Goal: Task Accomplishment & Management: Manage account settings

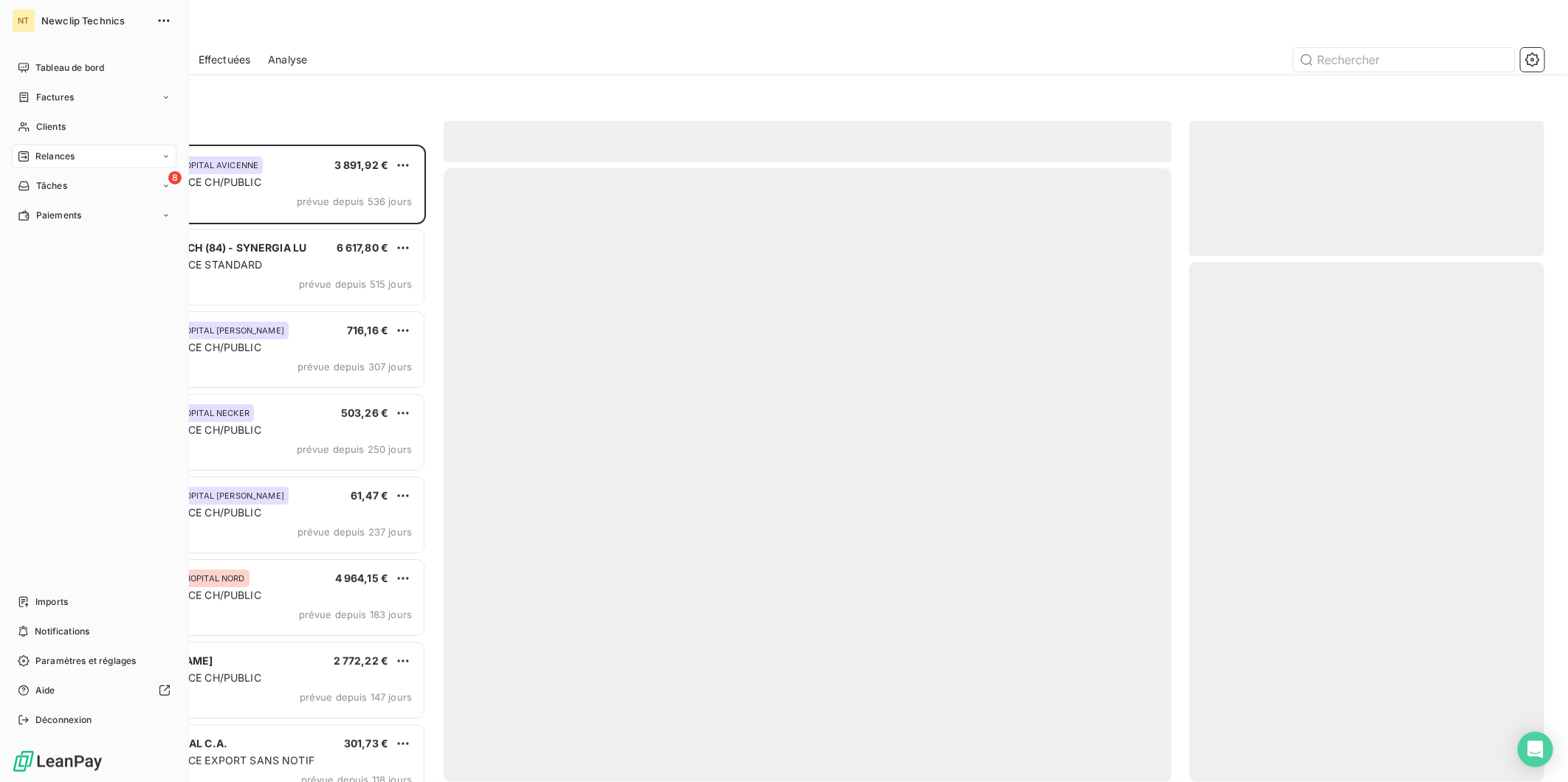
scroll to position [12, 12]
click at [91, 92] on div "Factures" at bounding box center [94, 97] width 165 height 24
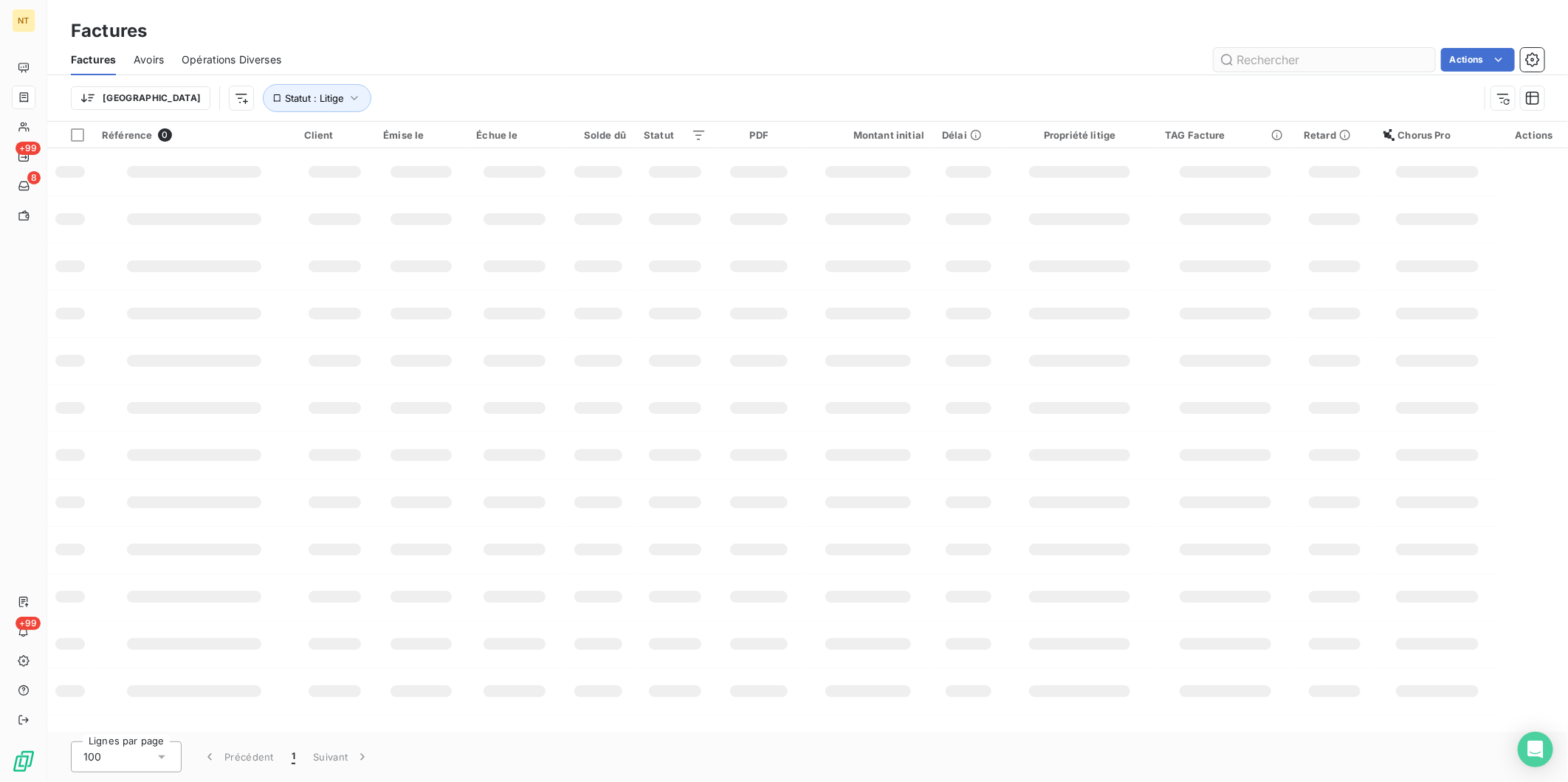
click at [1298, 65] on input "text" at bounding box center [1324, 60] width 221 height 24
type input "FC25091515"
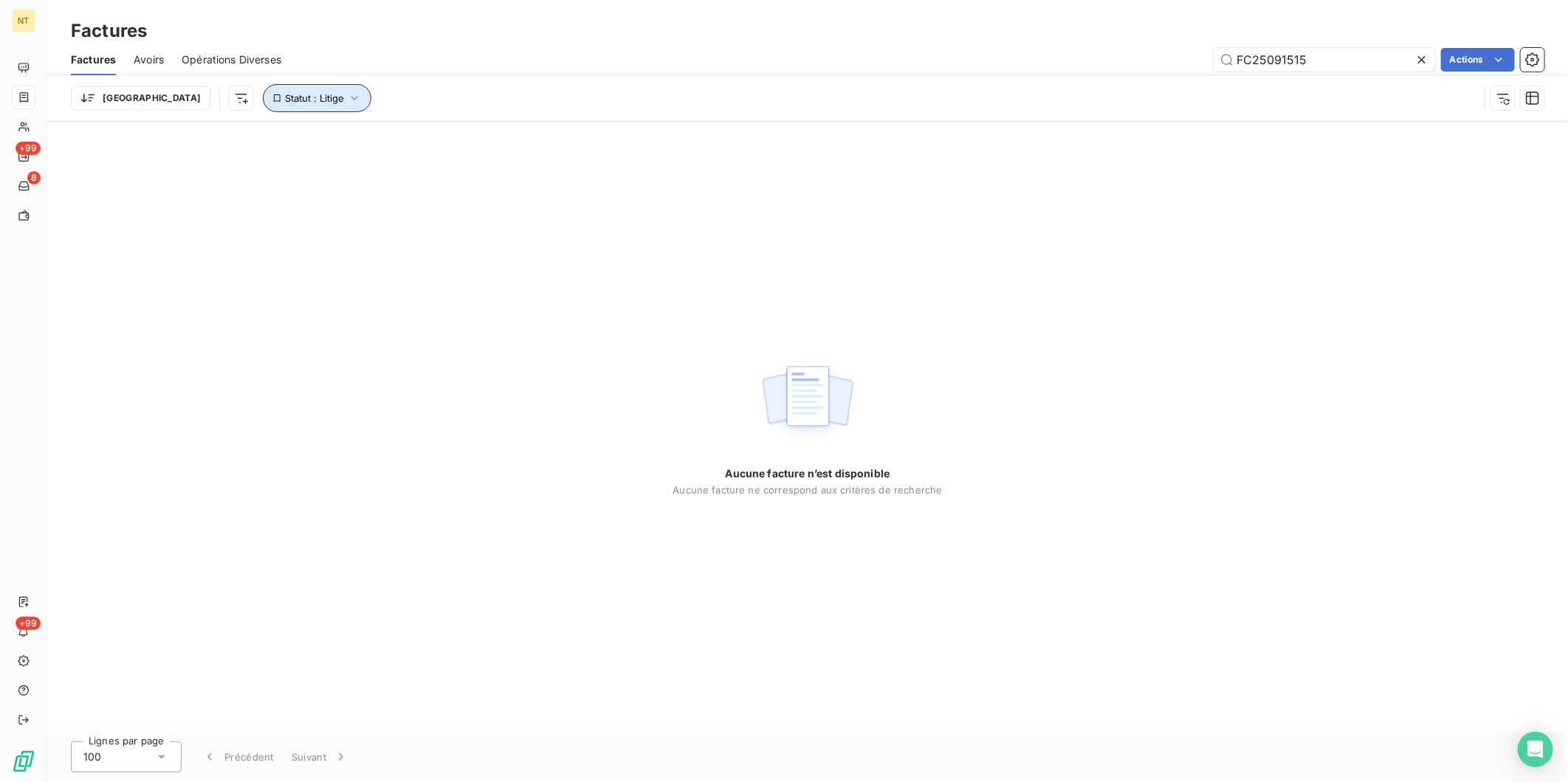
click at [285, 92] on span "Statut : Litige" at bounding box center [314, 97] width 59 height 12
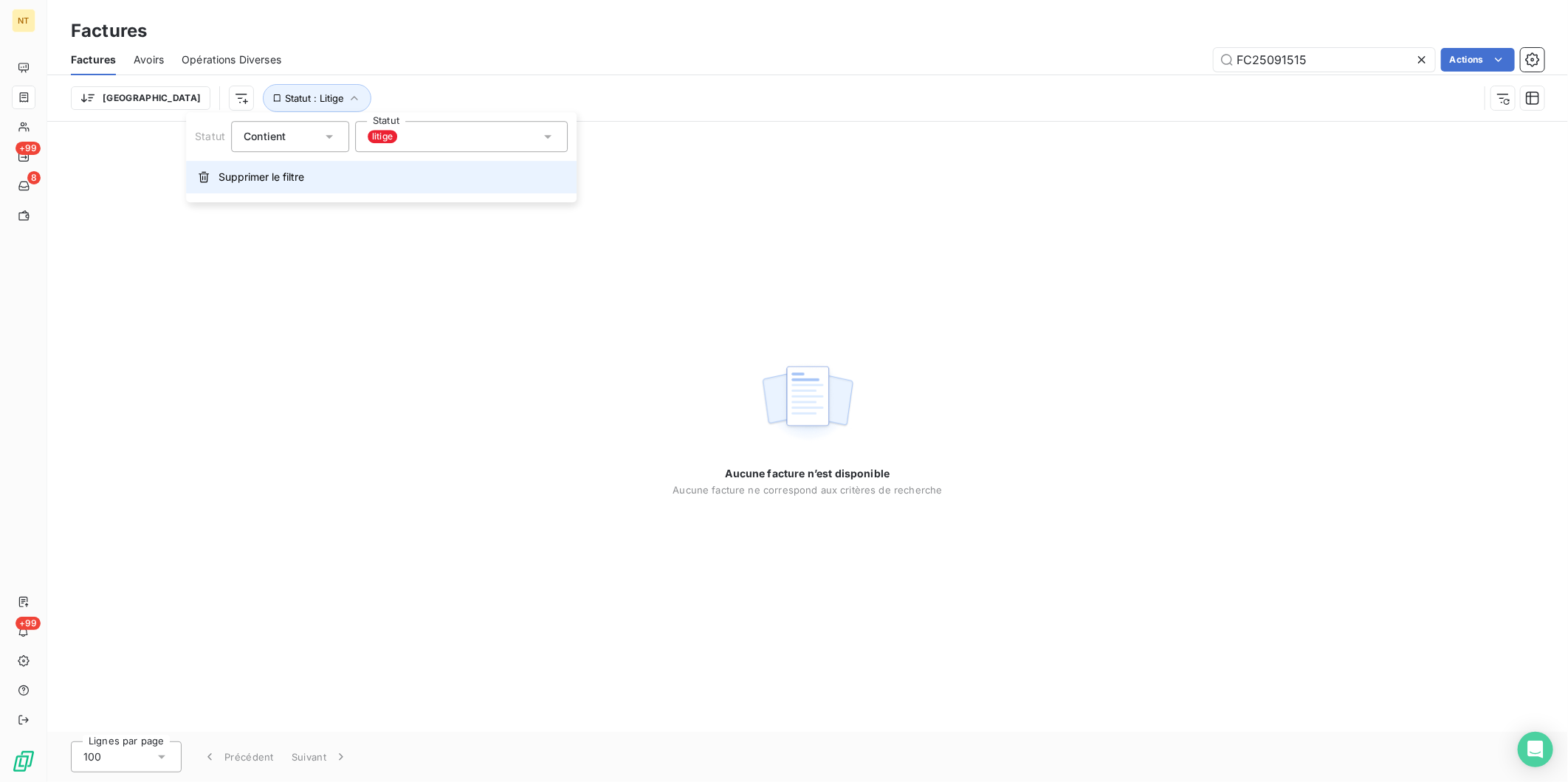
click at [254, 186] on button "Supprimer le filtre" at bounding box center [381, 177] width 391 height 32
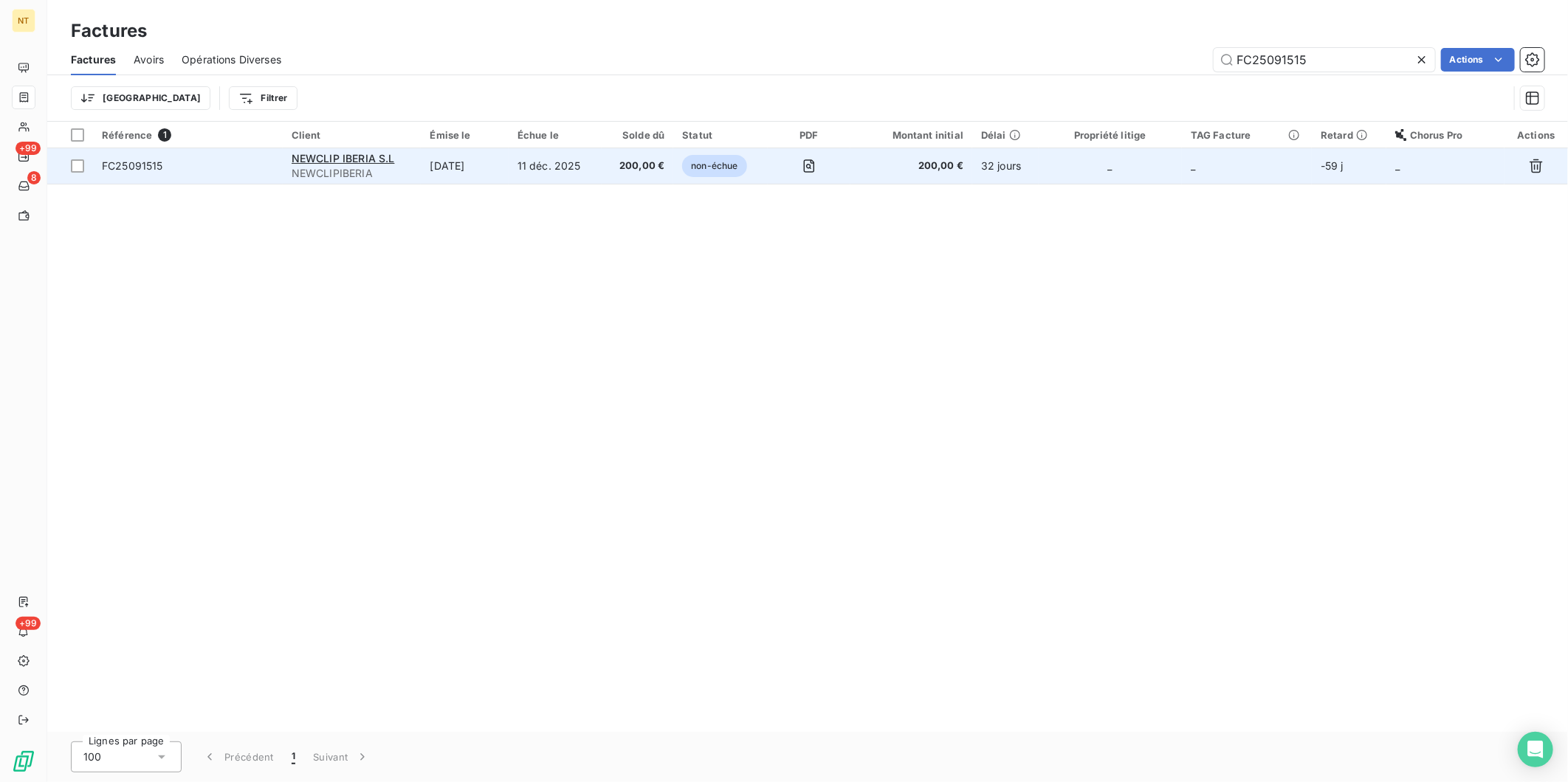
click at [152, 167] on span "FC25091515" at bounding box center [132, 166] width 61 height 12
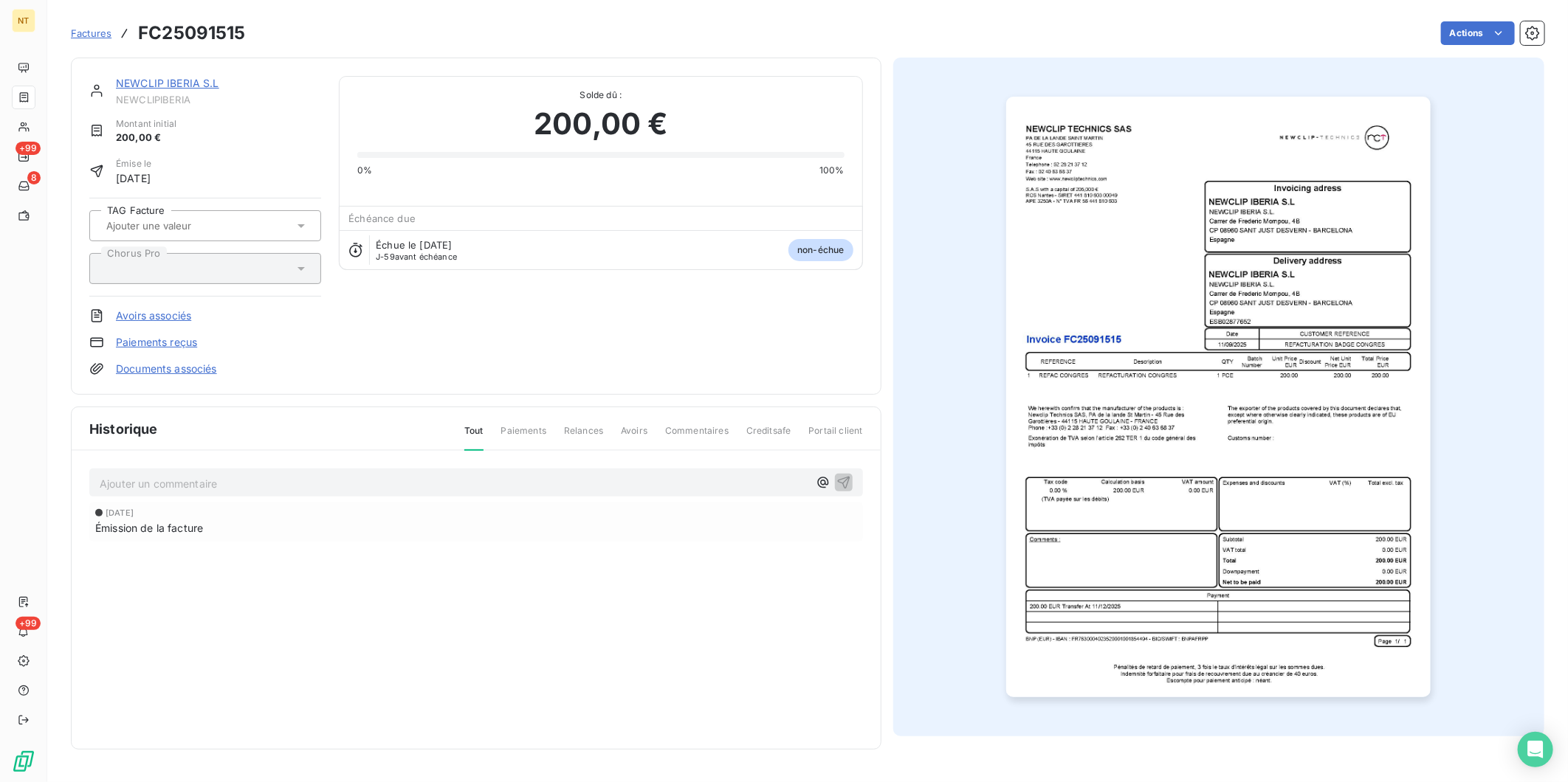
click at [1364, 274] on img "button" at bounding box center [1218, 397] width 425 height 601
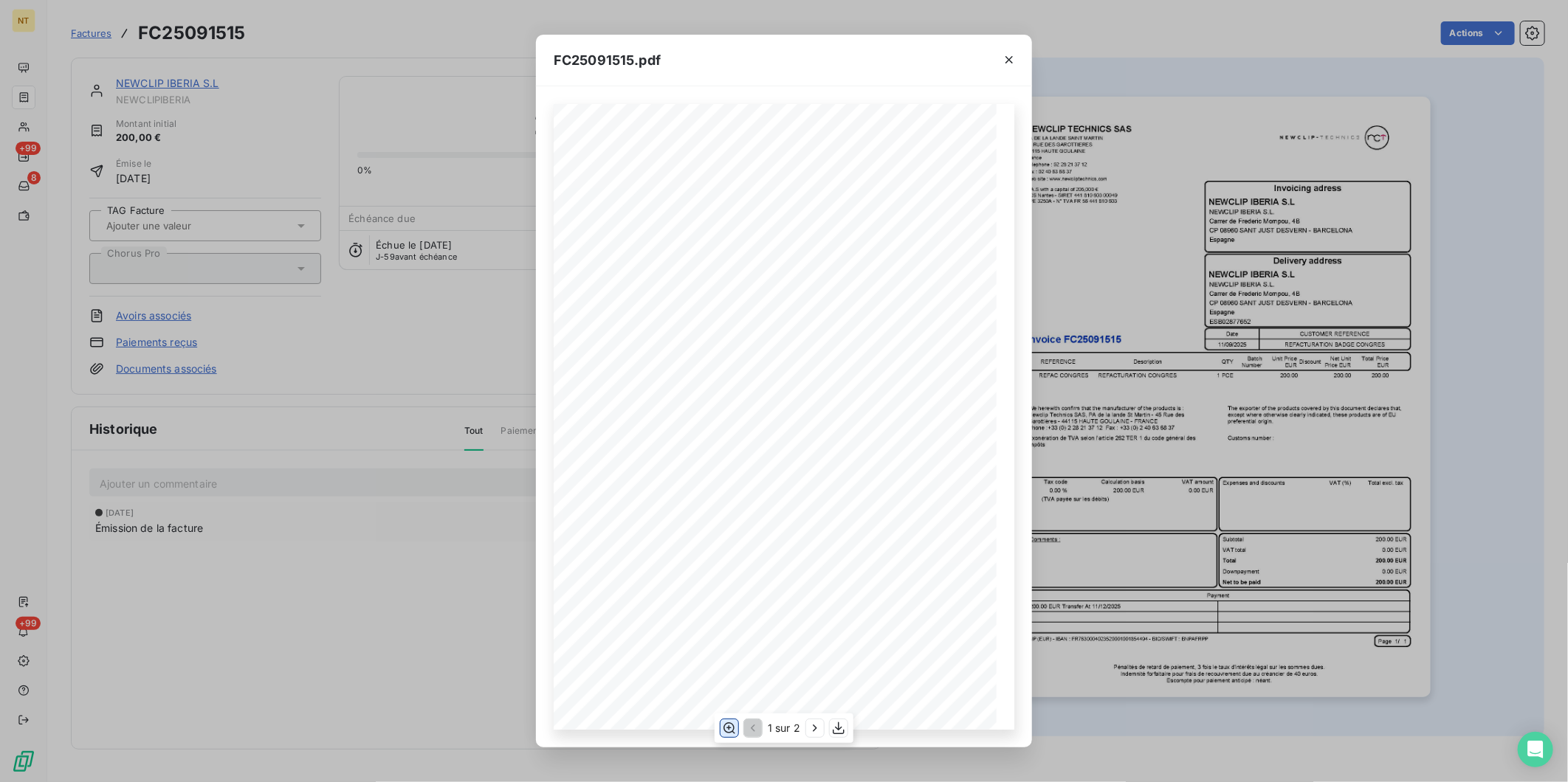
click at [731, 729] on icon "button" at bounding box center [729, 728] width 15 height 15
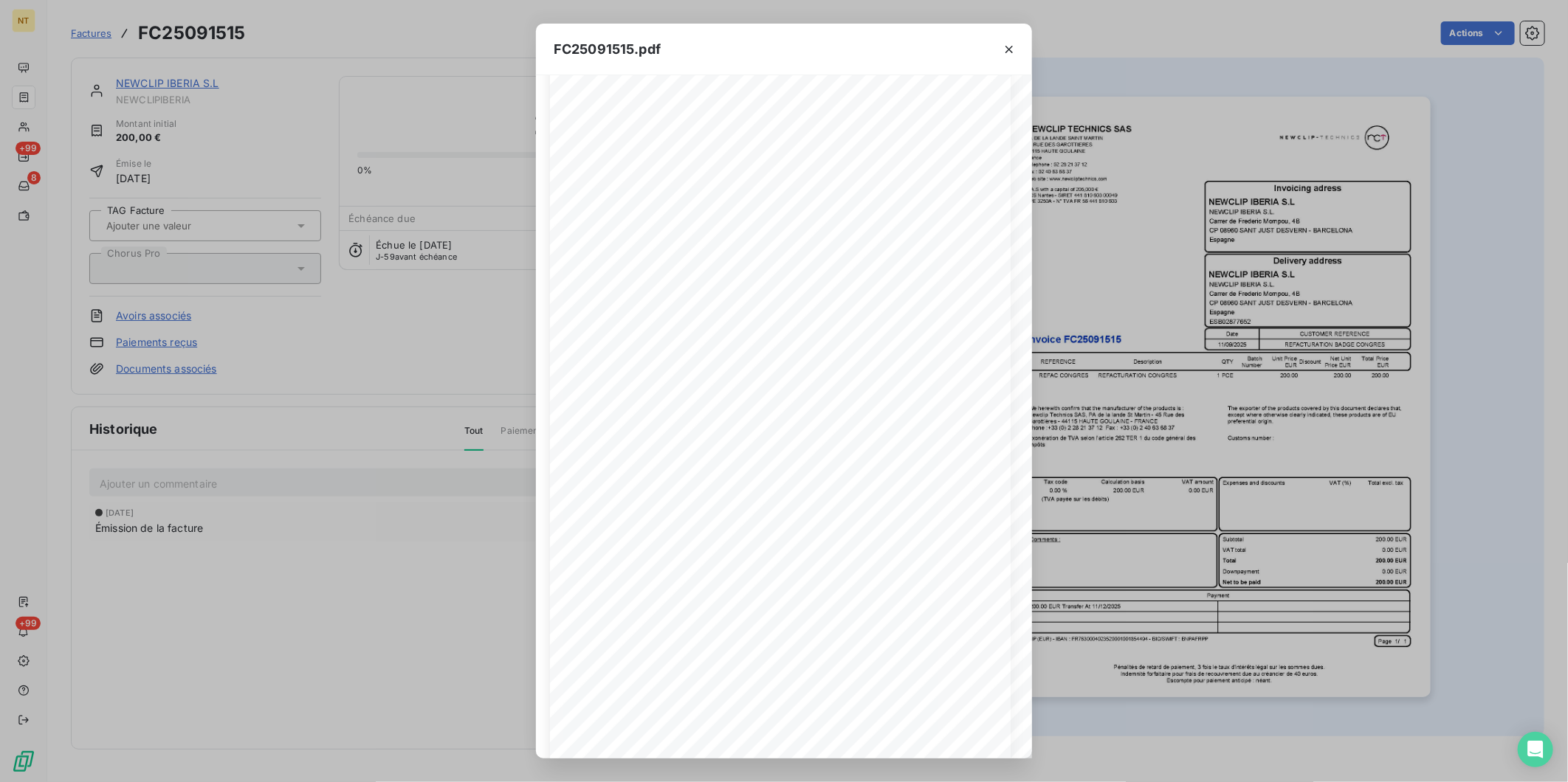
scroll to position [81, 0]
click at [1013, 45] on icon "button" at bounding box center [1009, 49] width 15 height 15
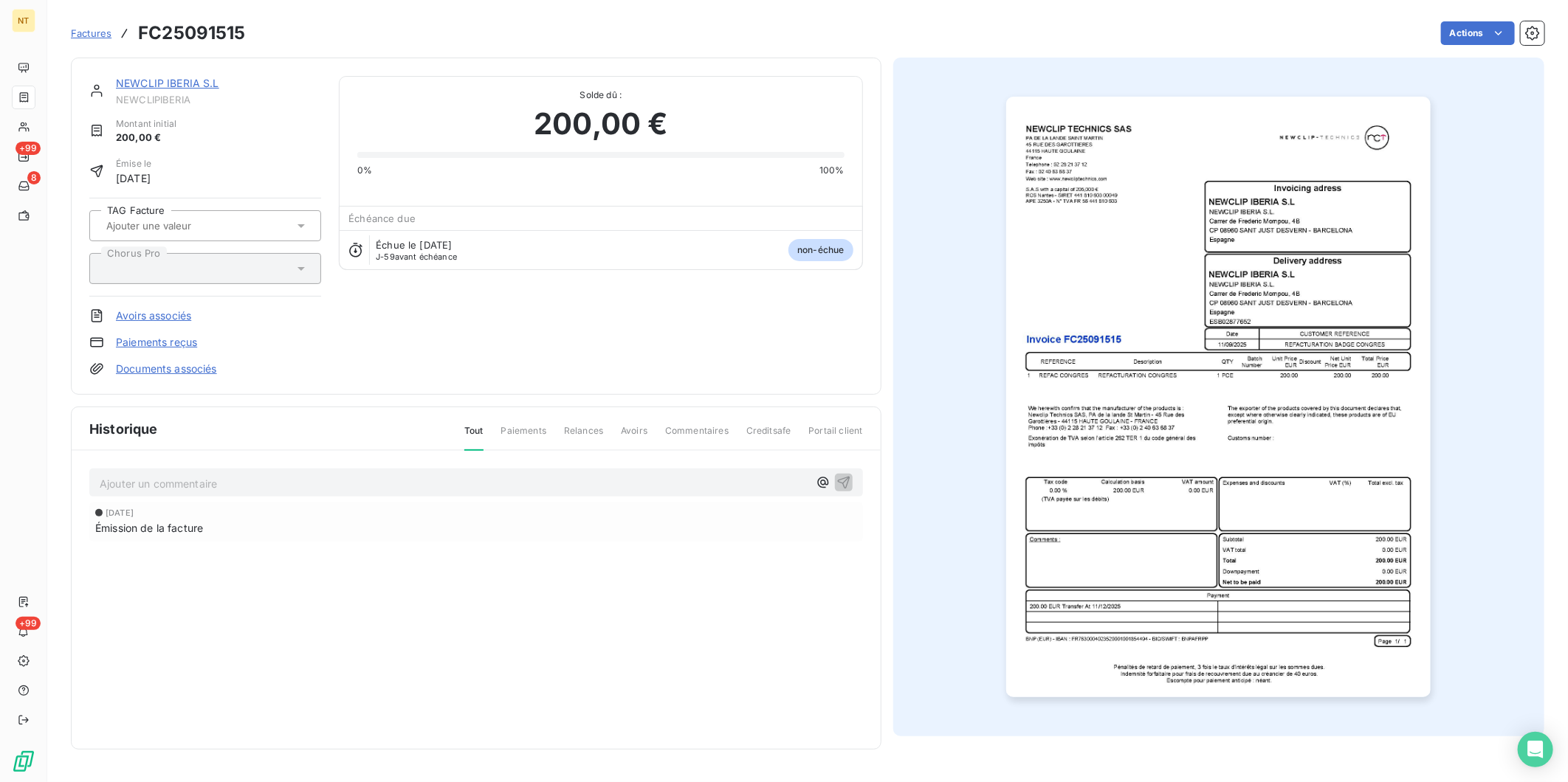
click at [207, 80] on link "NEWCLIP IBERIA S.L" at bounding box center [168, 83] width 104 height 12
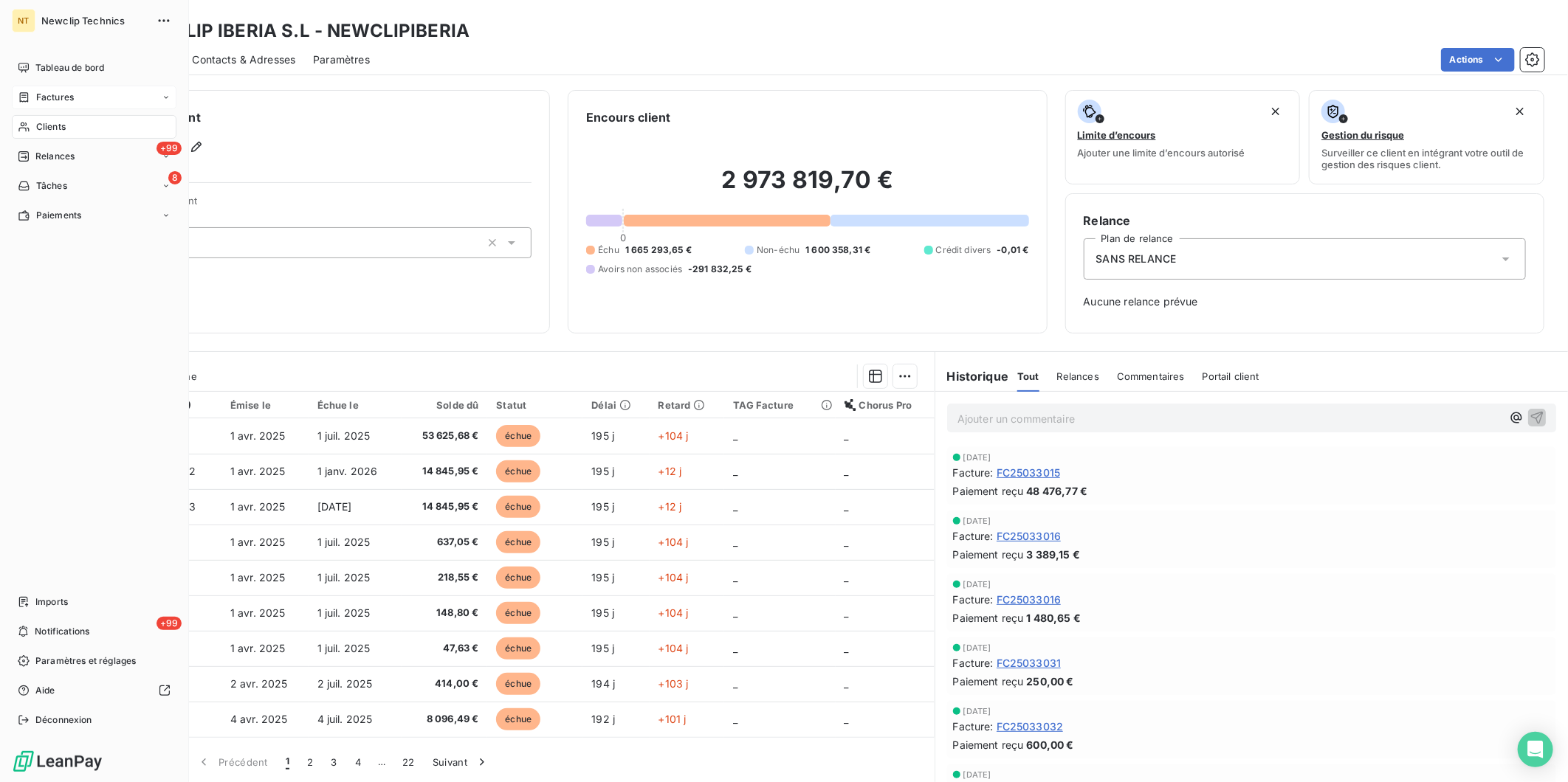
click at [56, 96] on span "Factures" at bounding box center [55, 97] width 38 height 13
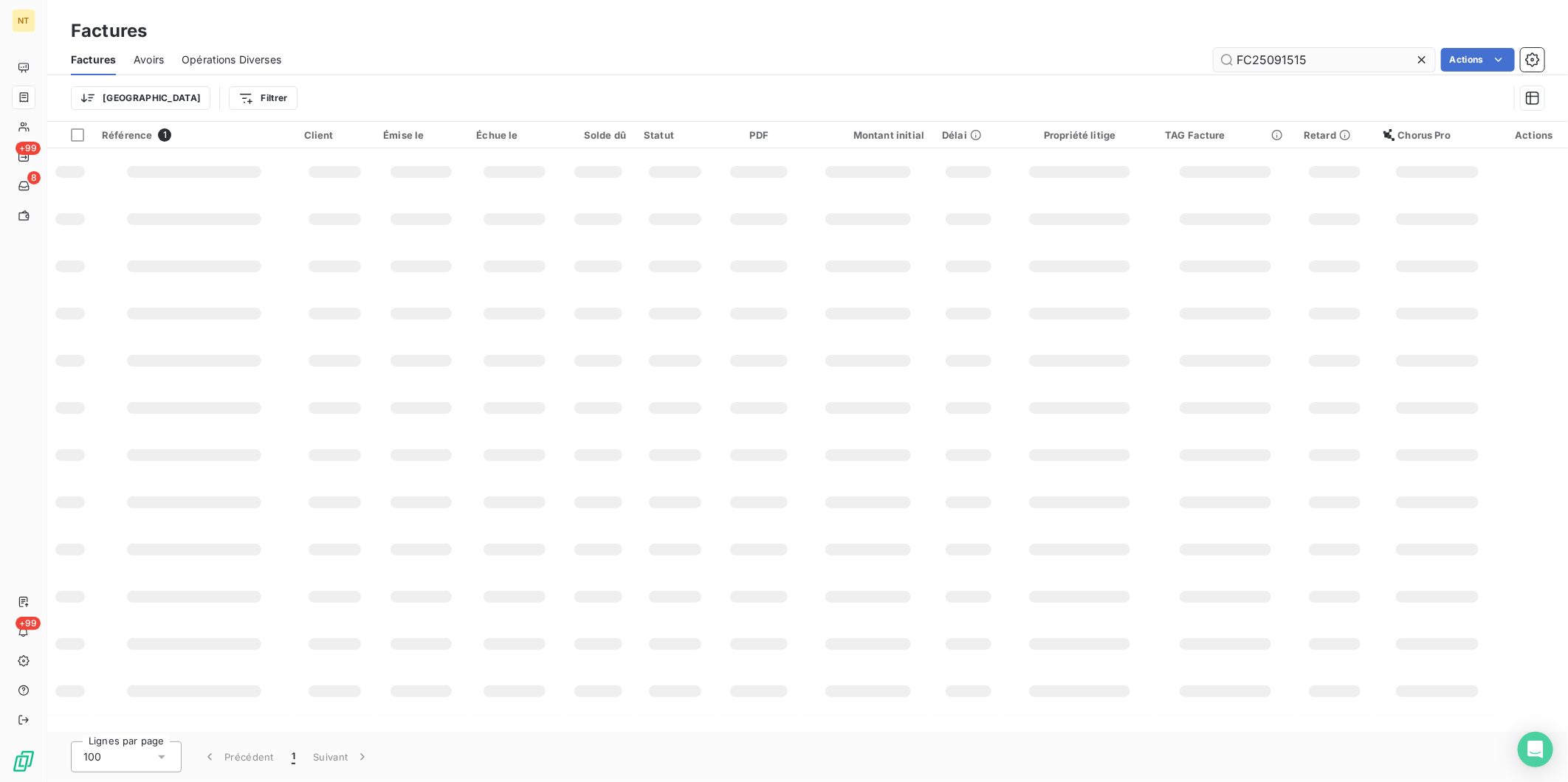
click at [1330, 60] on input "FC25091515" at bounding box center [1324, 60] width 221 height 24
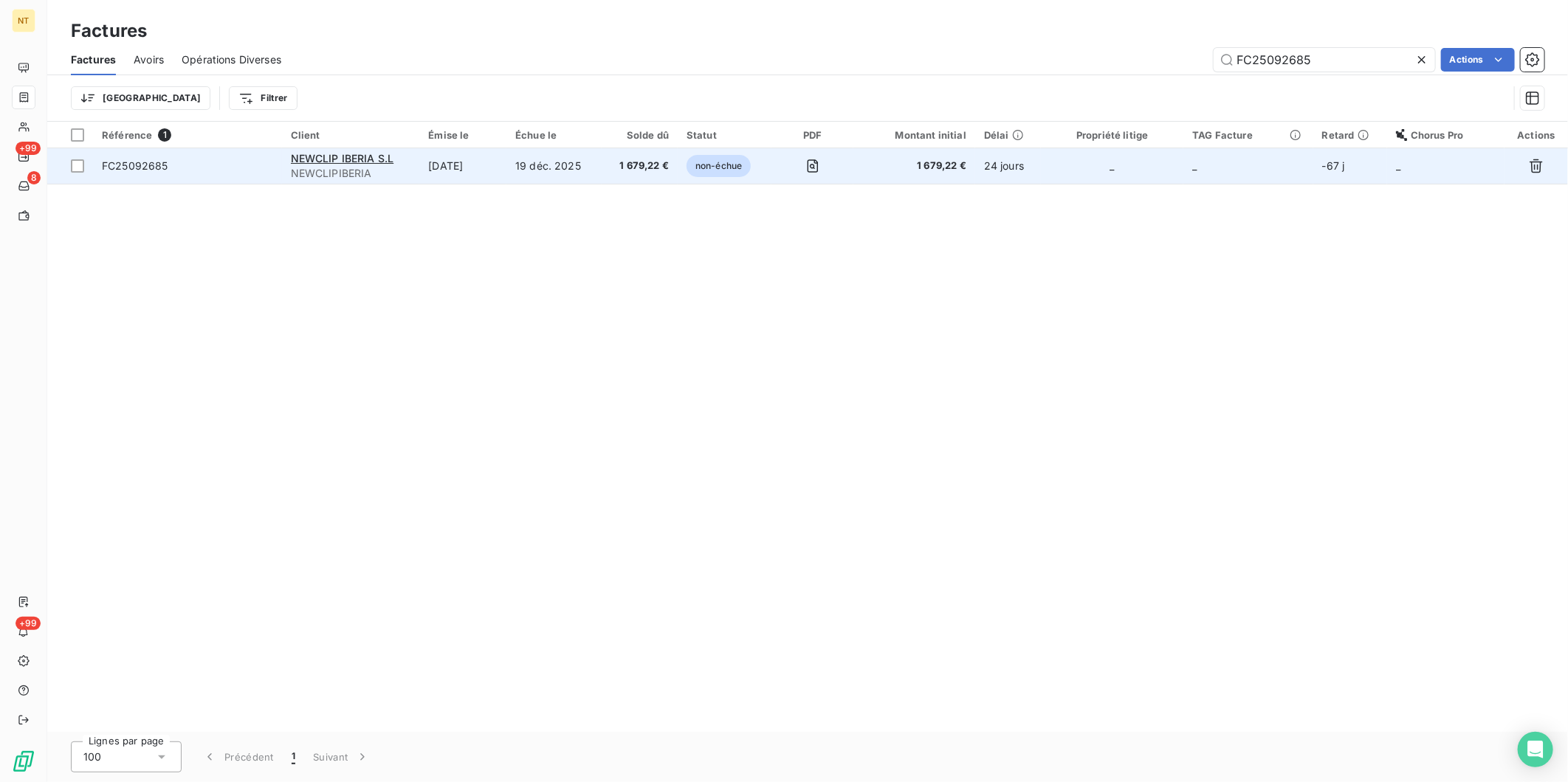
type input "FC25092685"
click at [133, 169] on span "FC25092685" at bounding box center [135, 166] width 67 height 12
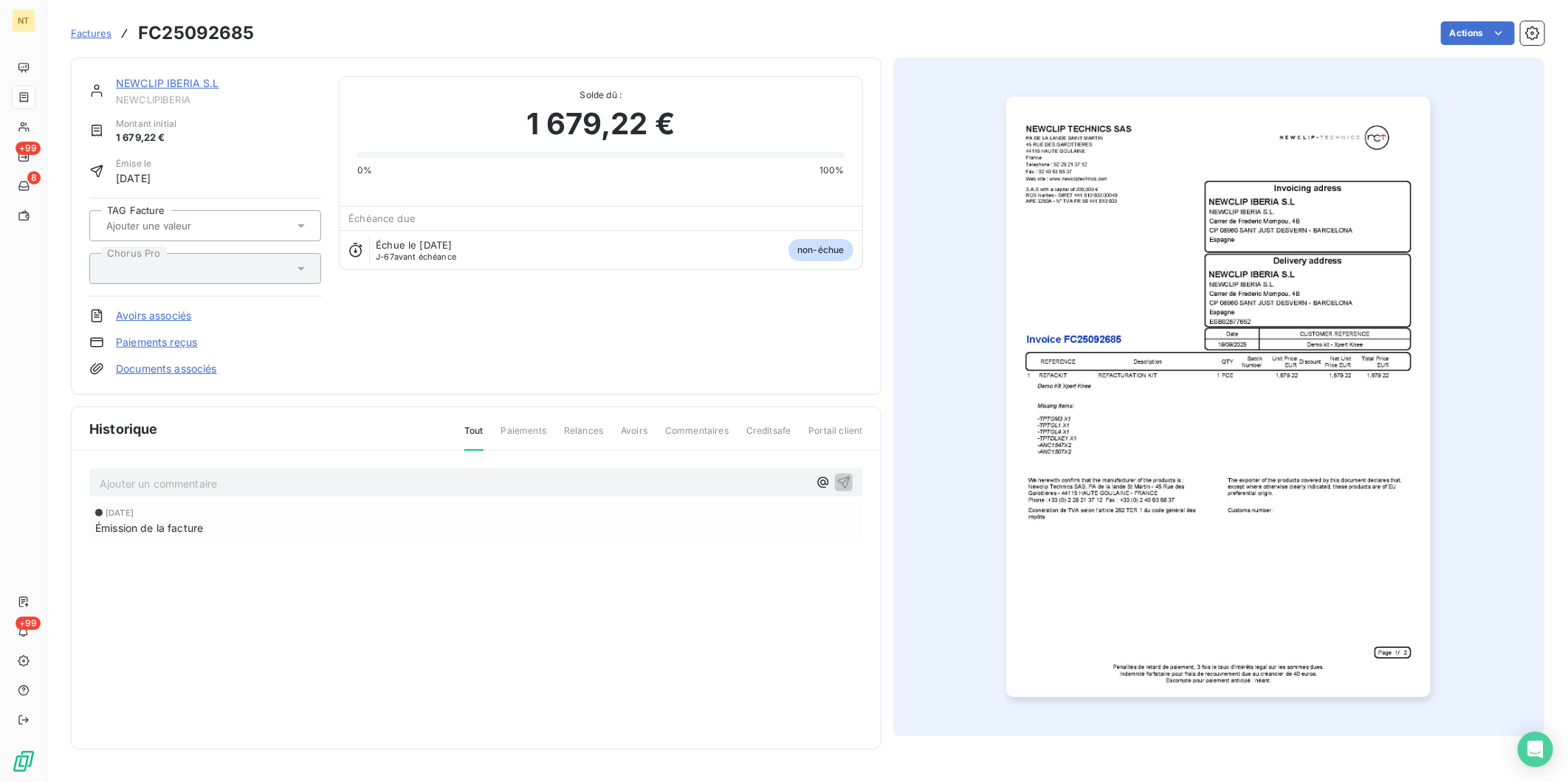
click at [1303, 373] on img "button" at bounding box center [1218, 397] width 425 height 601
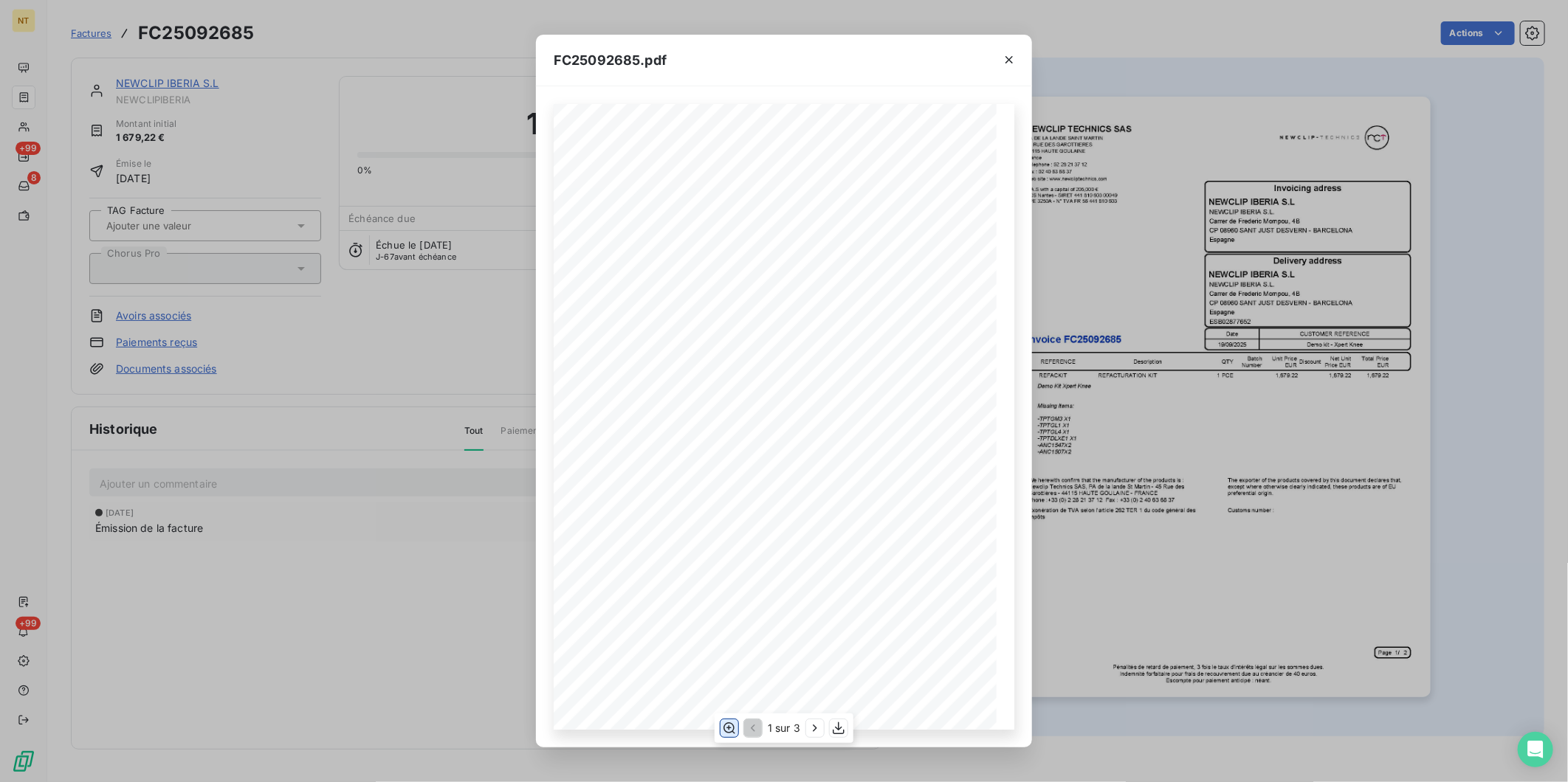
click at [729, 729] on icon "button" at bounding box center [729, 728] width 12 height 11
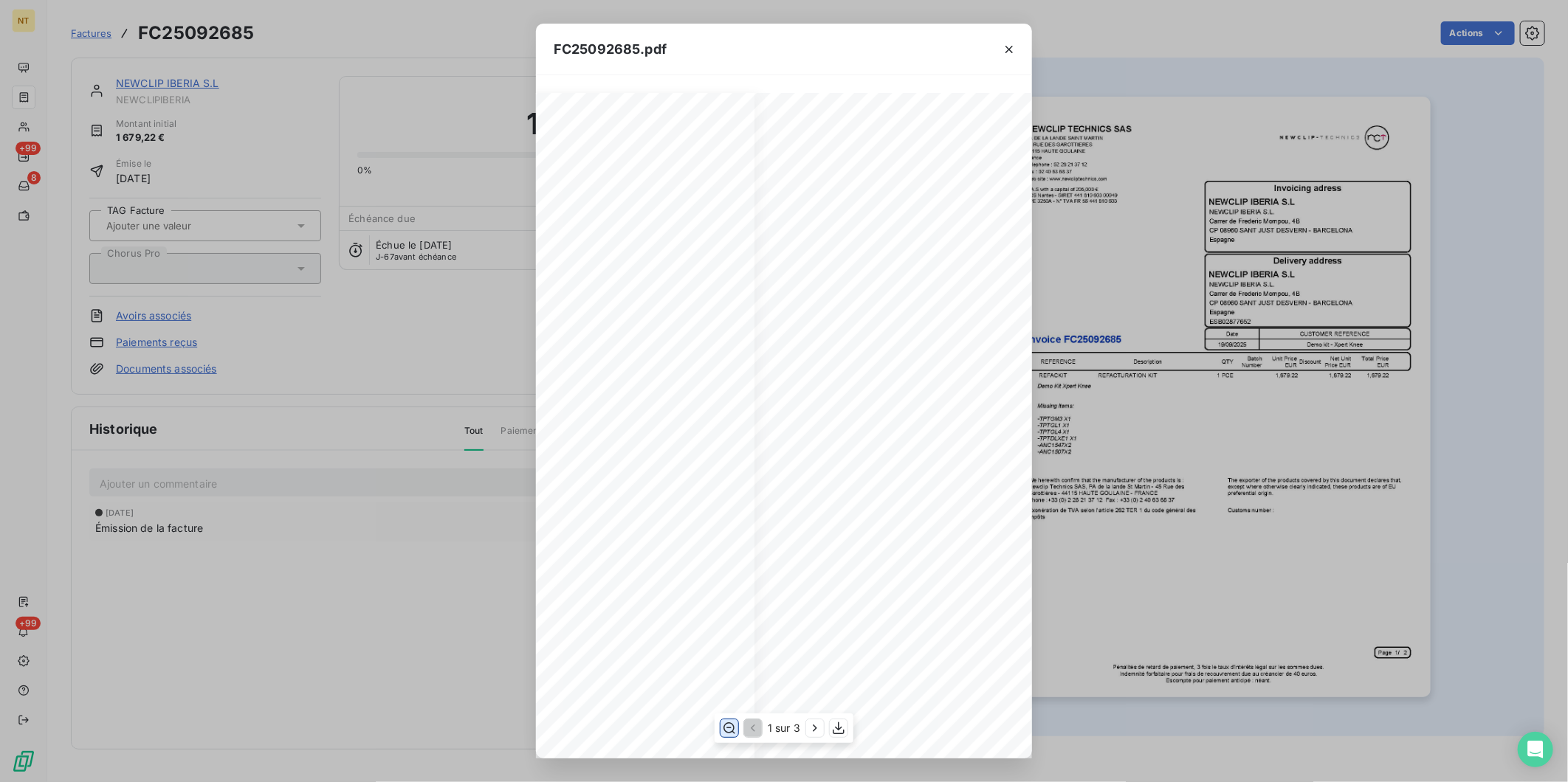
scroll to position [328, 272]
click at [1005, 48] on icon "button" at bounding box center [1009, 49] width 15 height 15
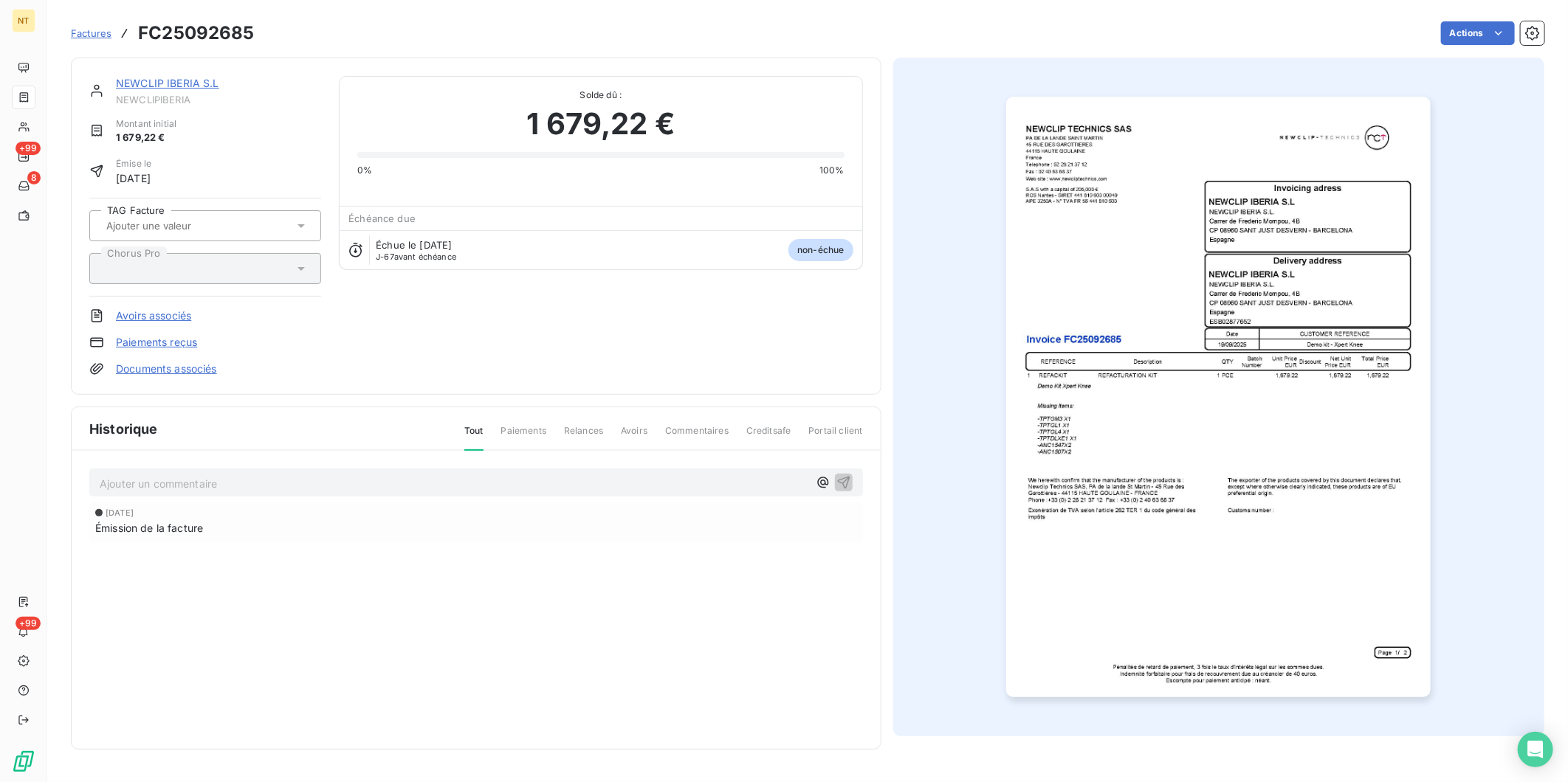
click at [94, 31] on span "Factures" at bounding box center [91, 32] width 40 height 12
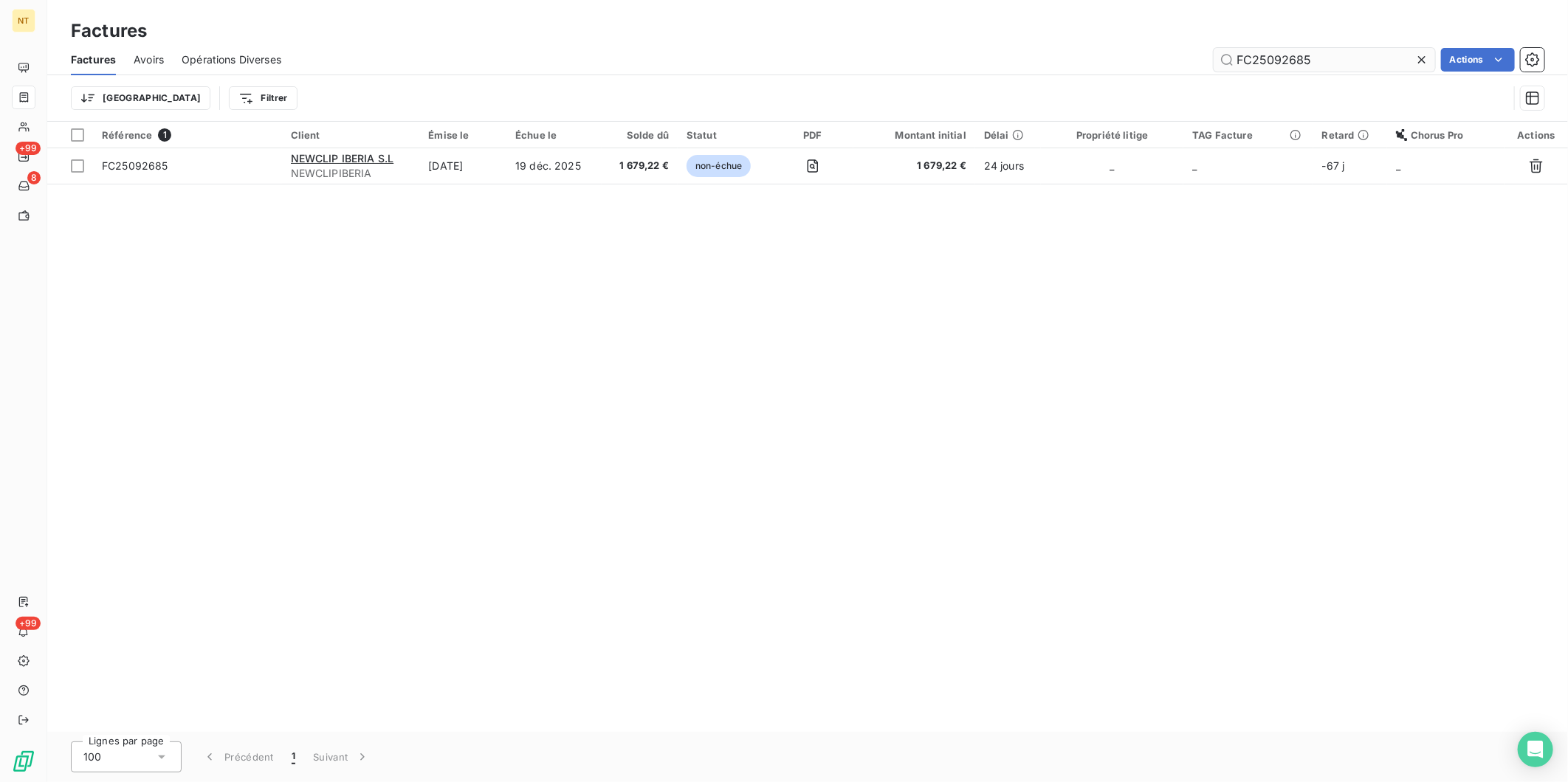
click at [1354, 65] on input "FC25092685" at bounding box center [1324, 60] width 221 height 24
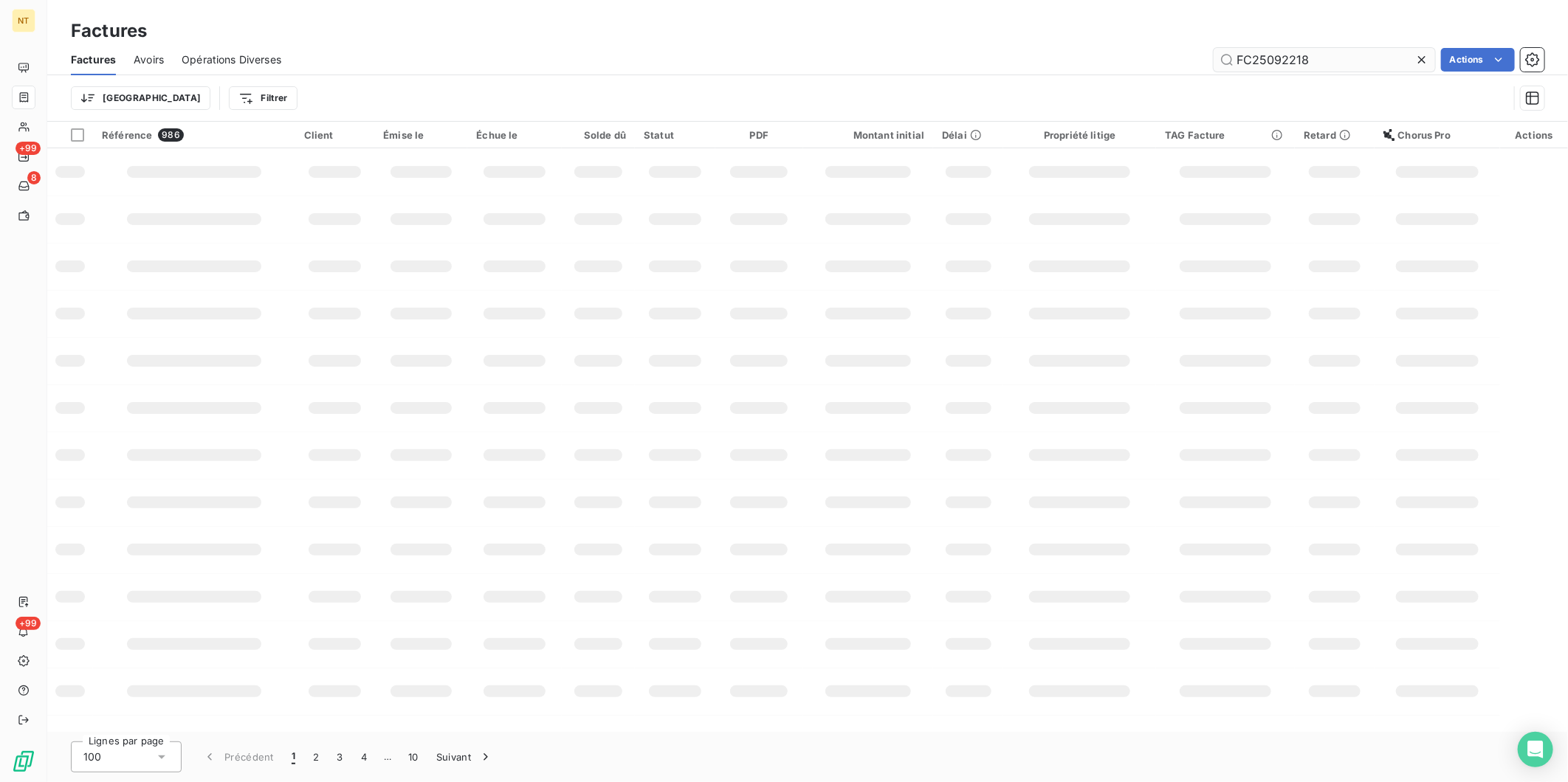
type input "FC25092218"
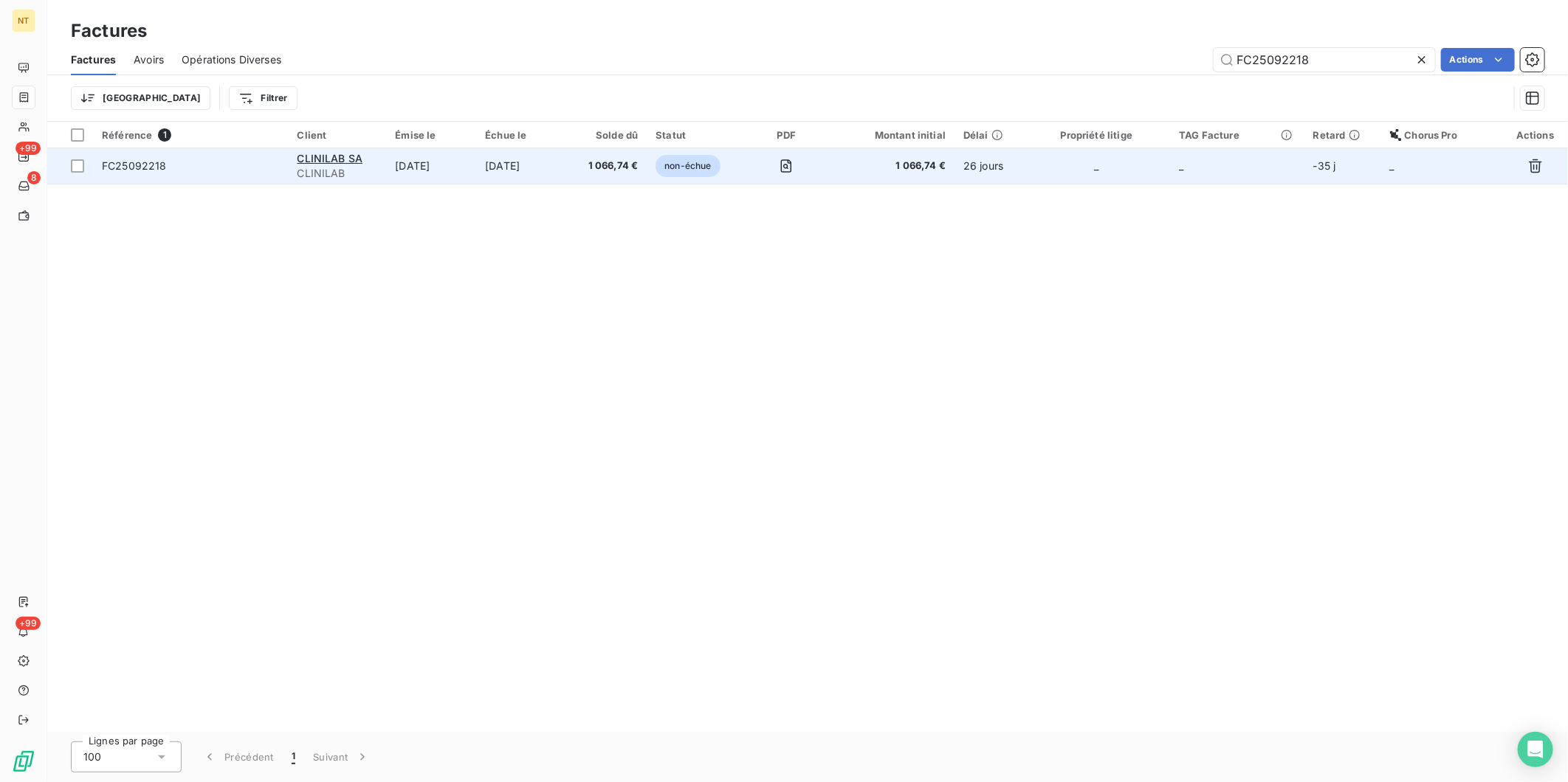
click at [138, 168] on span "FC25092218" at bounding box center [135, 166] width 65 height 12
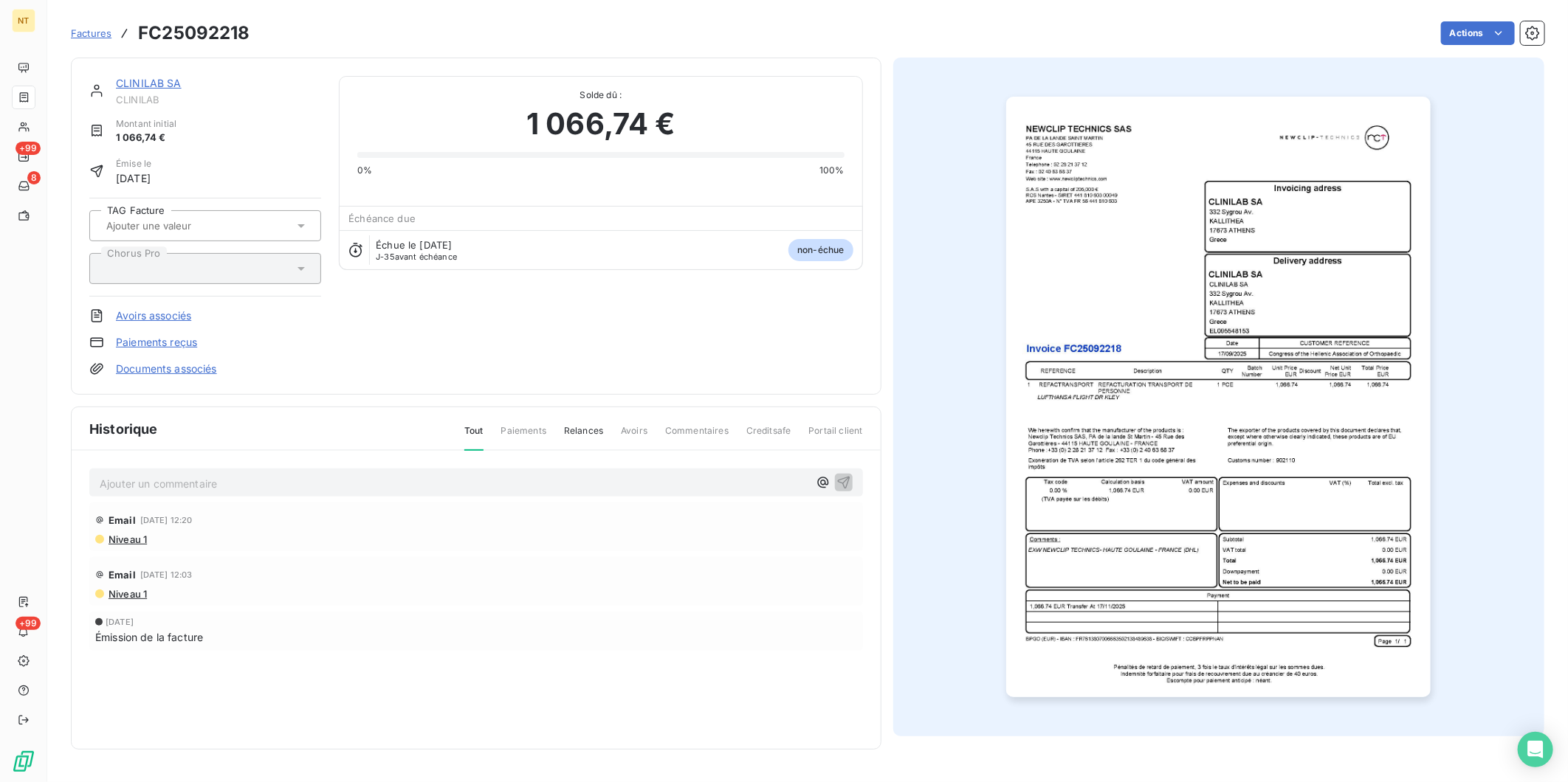
click at [1211, 397] on img "button" at bounding box center [1218, 397] width 425 height 601
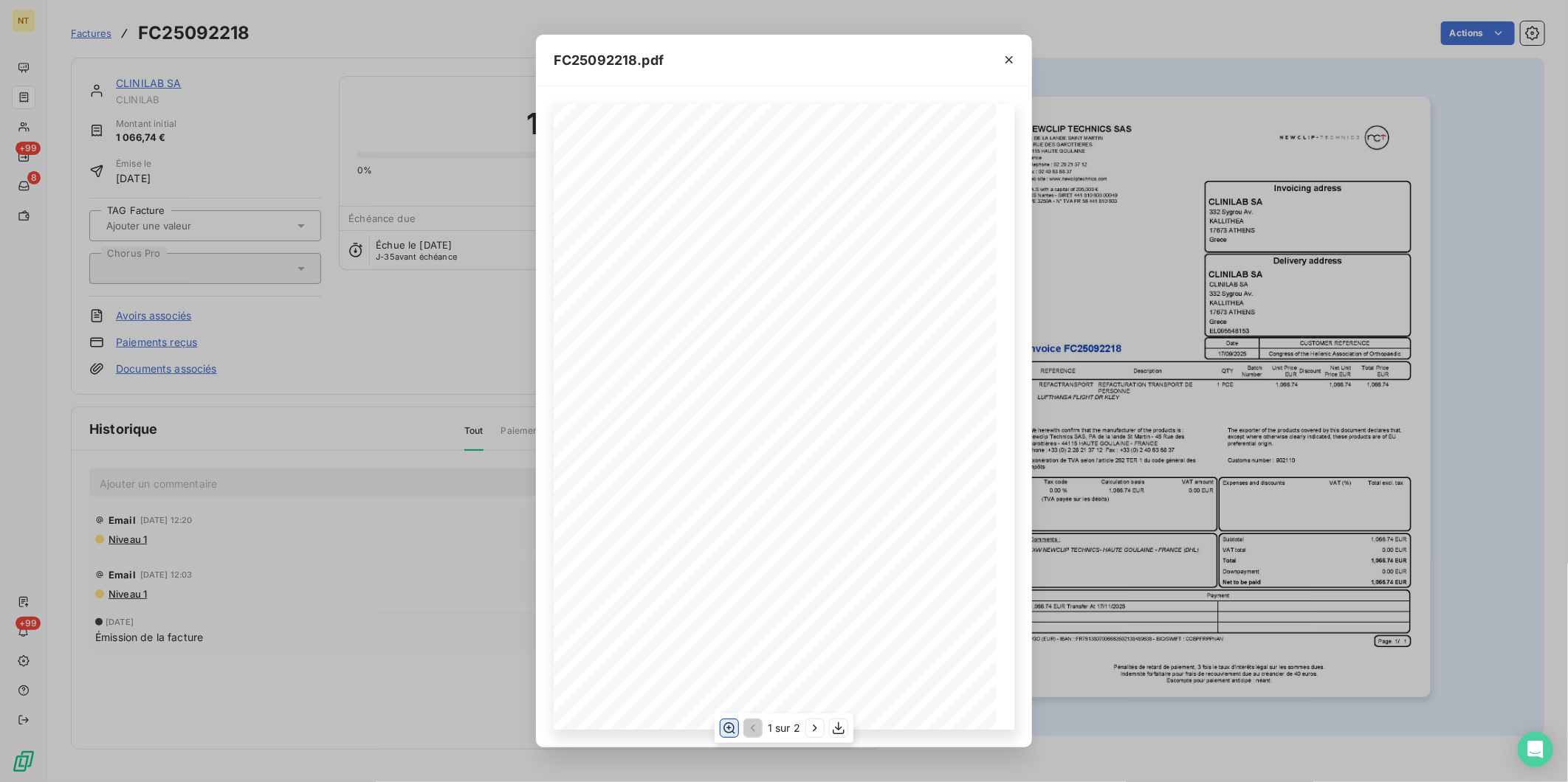
click at [728, 731] on icon "button" at bounding box center [729, 728] width 15 height 15
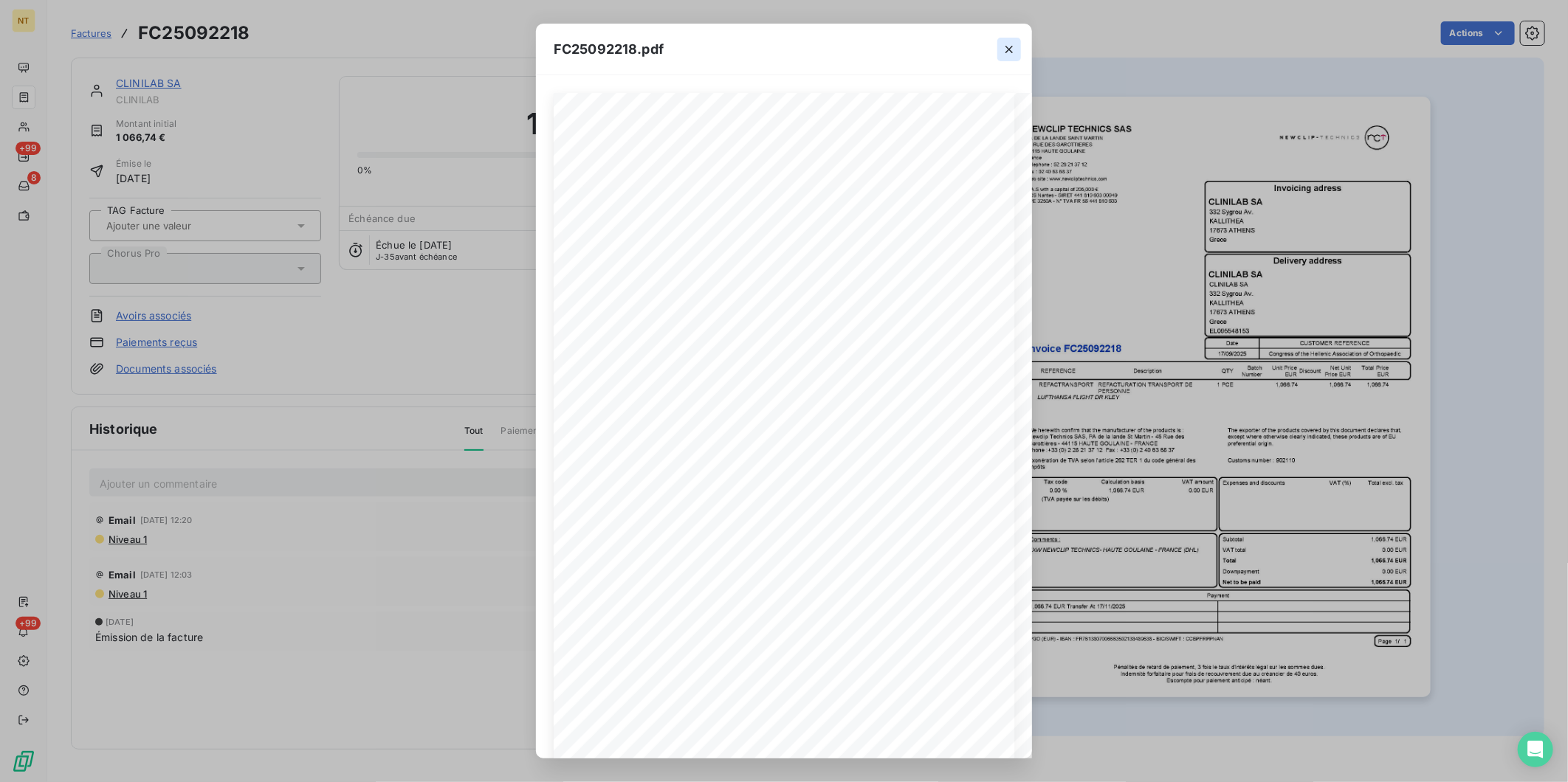
click at [1012, 47] on icon "button" at bounding box center [1009, 50] width 8 height 8
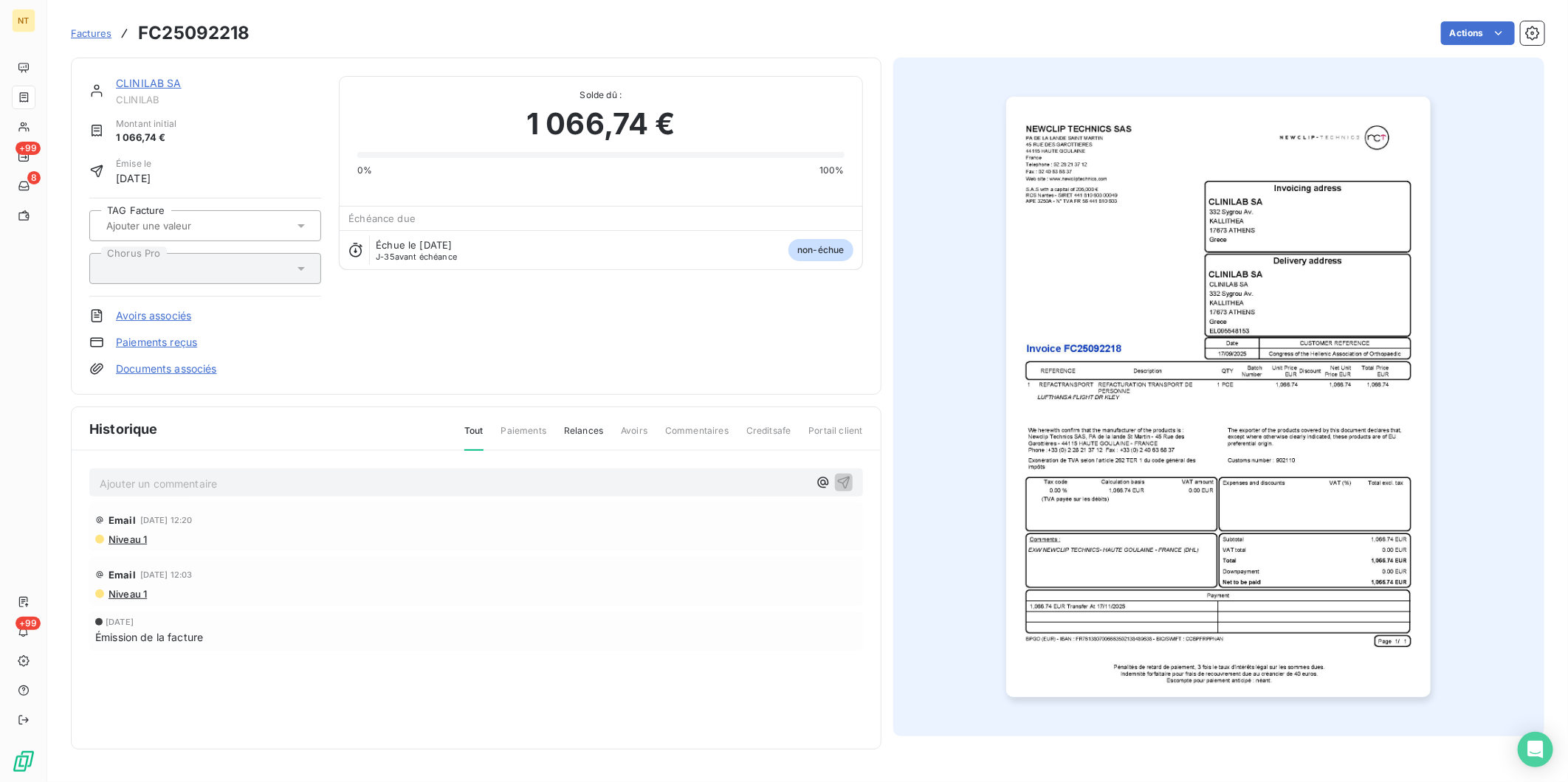
click at [1277, 366] on img "button" at bounding box center [1218, 397] width 425 height 601
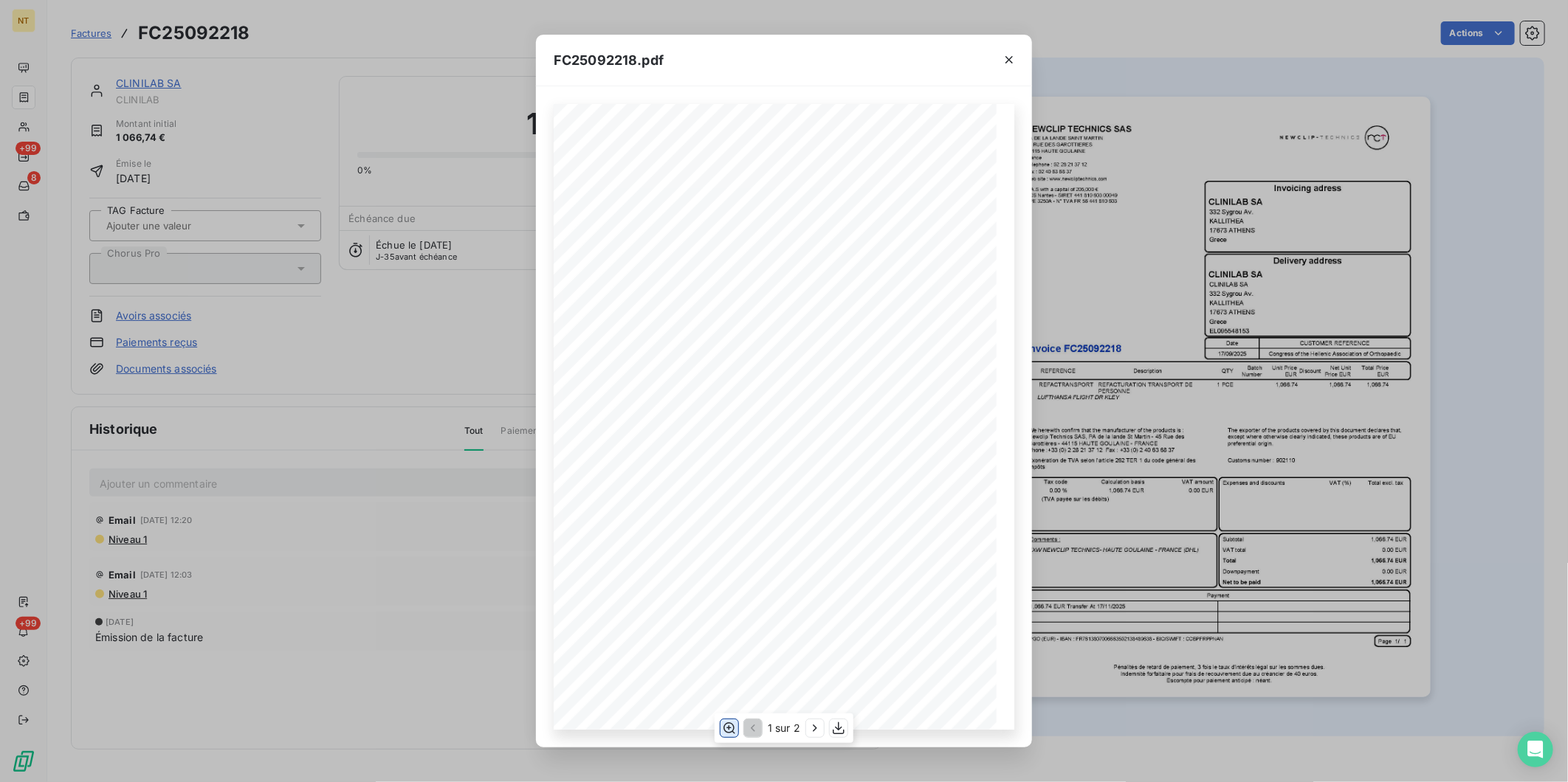
click at [730, 732] on icon "button" at bounding box center [729, 728] width 12 height 11
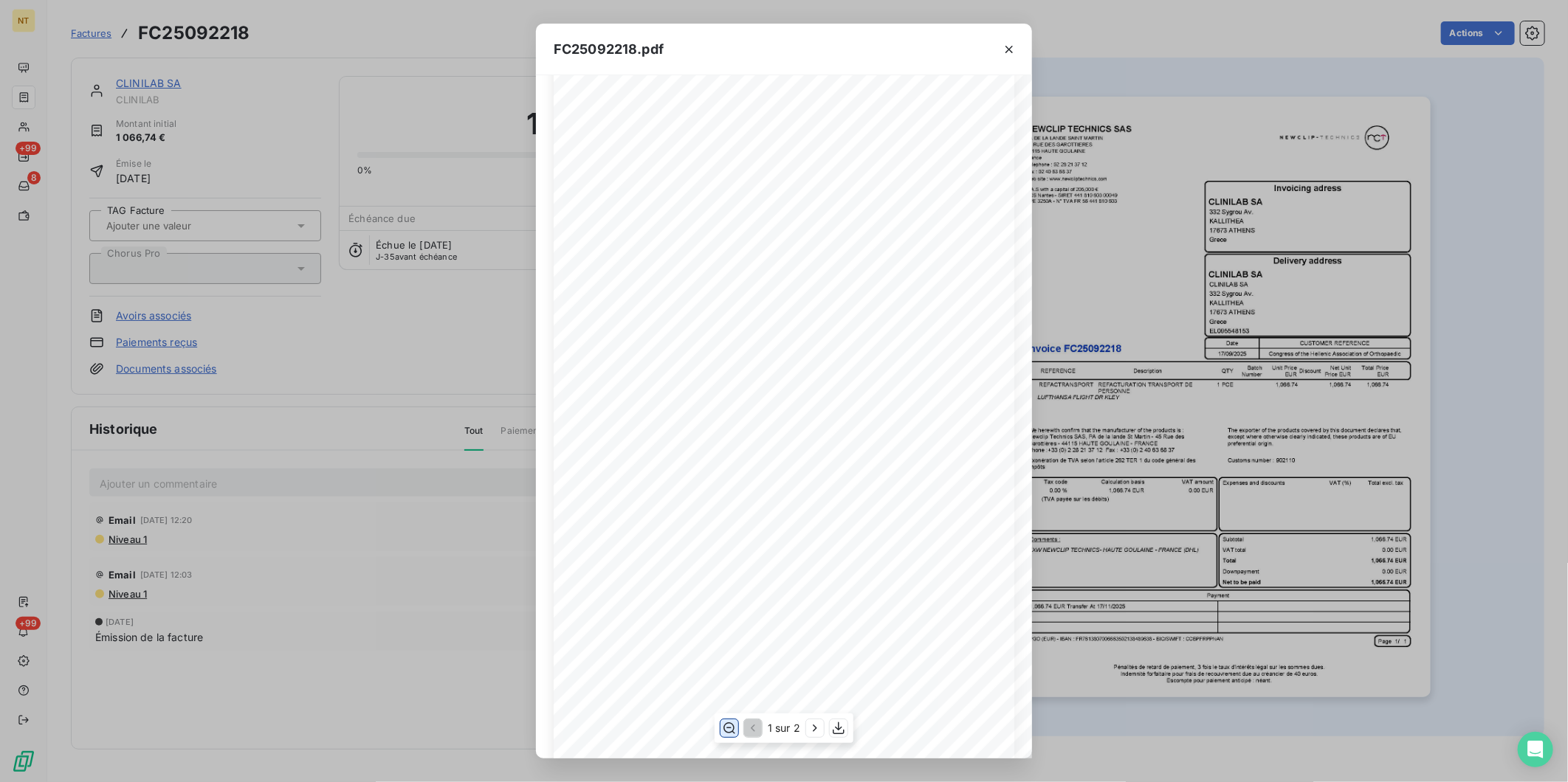
scroll to position [328, 0]
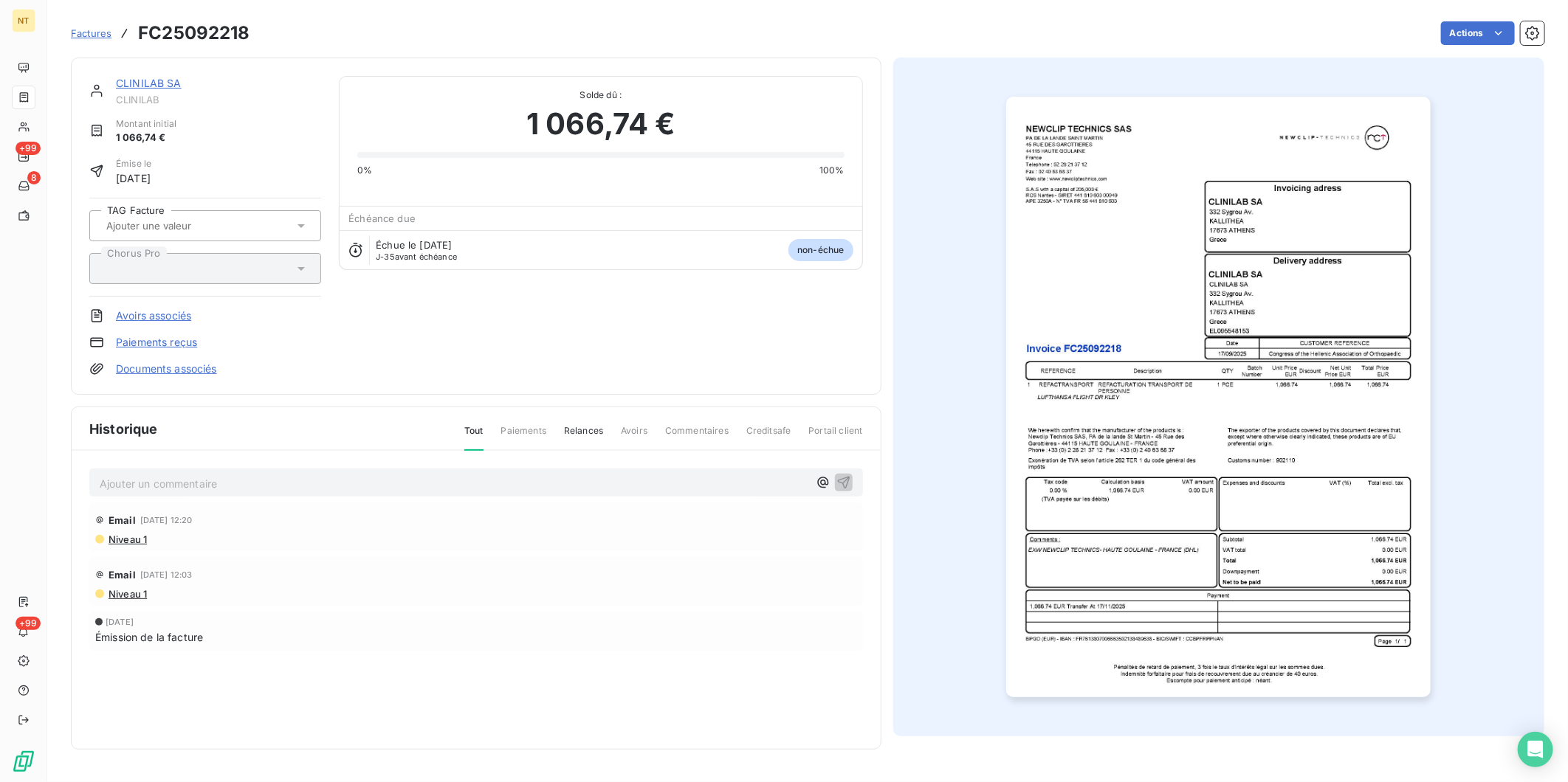
click at [137, 592] on span "Niveau 1" at bounding box center [127, 593] width 40 height 12
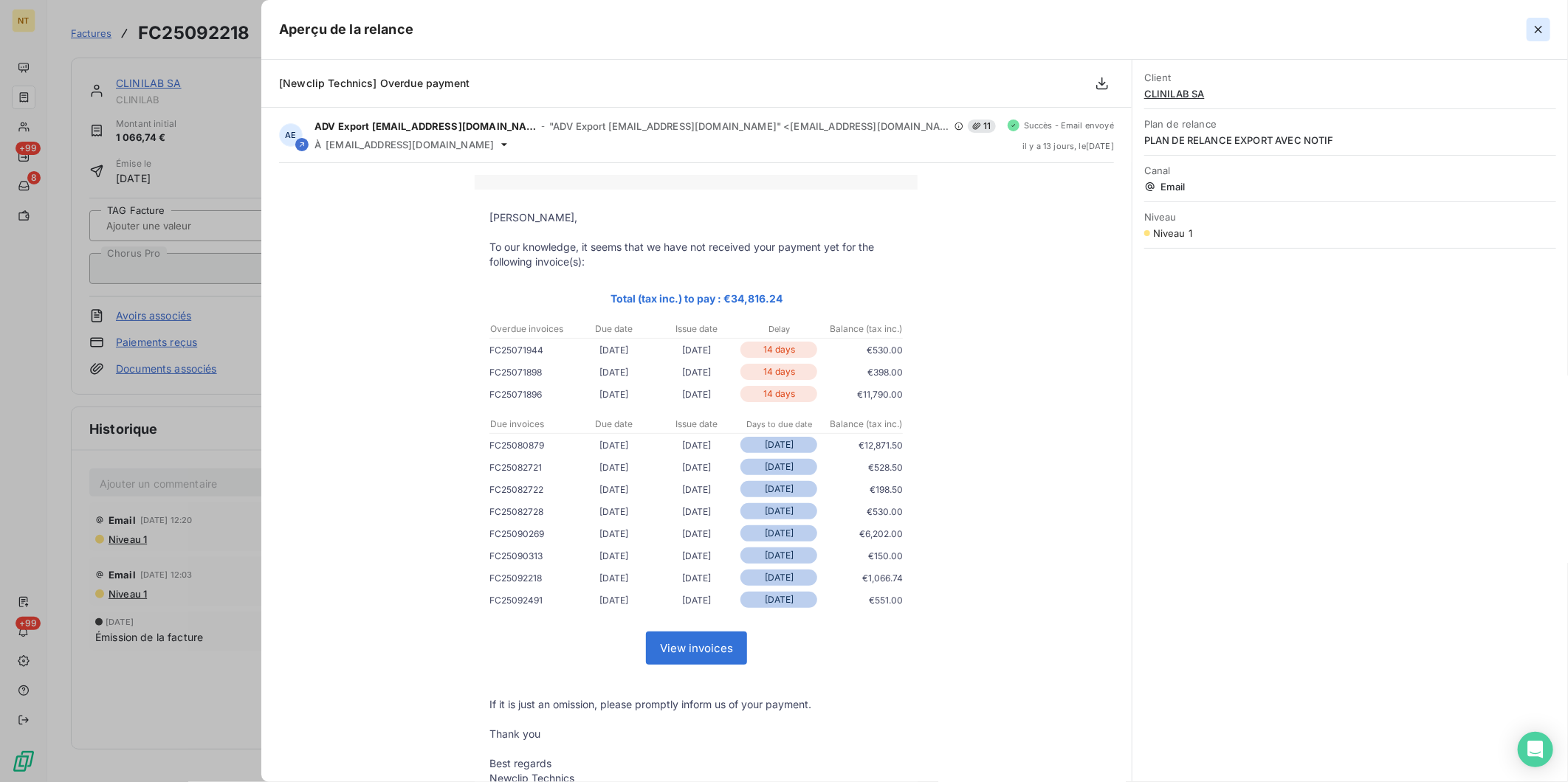
click at [1539, 25] on icon "button" at bounding box center [1539, 29] width 15 height 15
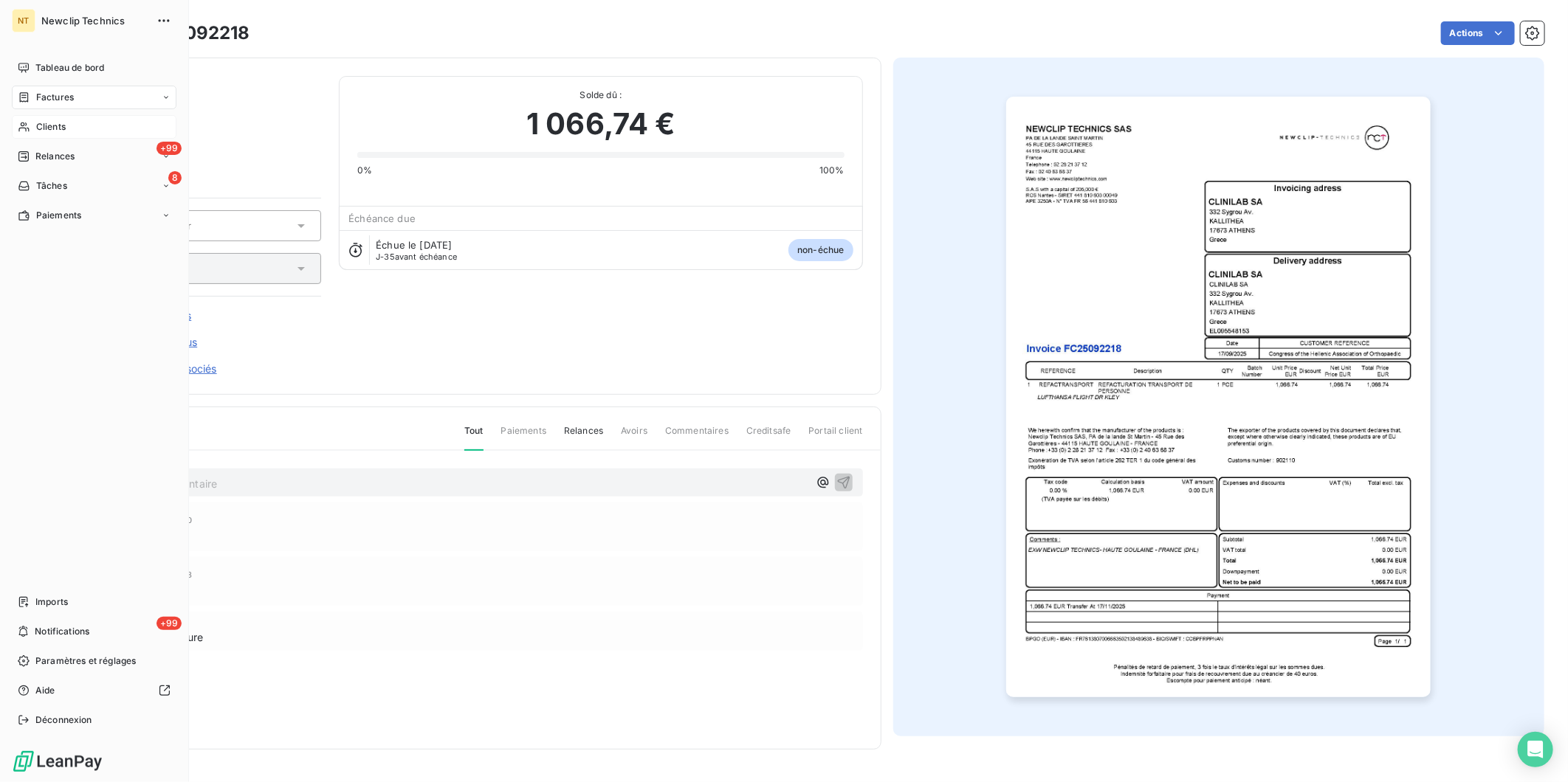
click at [71, 125] on div "Clients" at bounding box center [94, 127] width 165 height 24
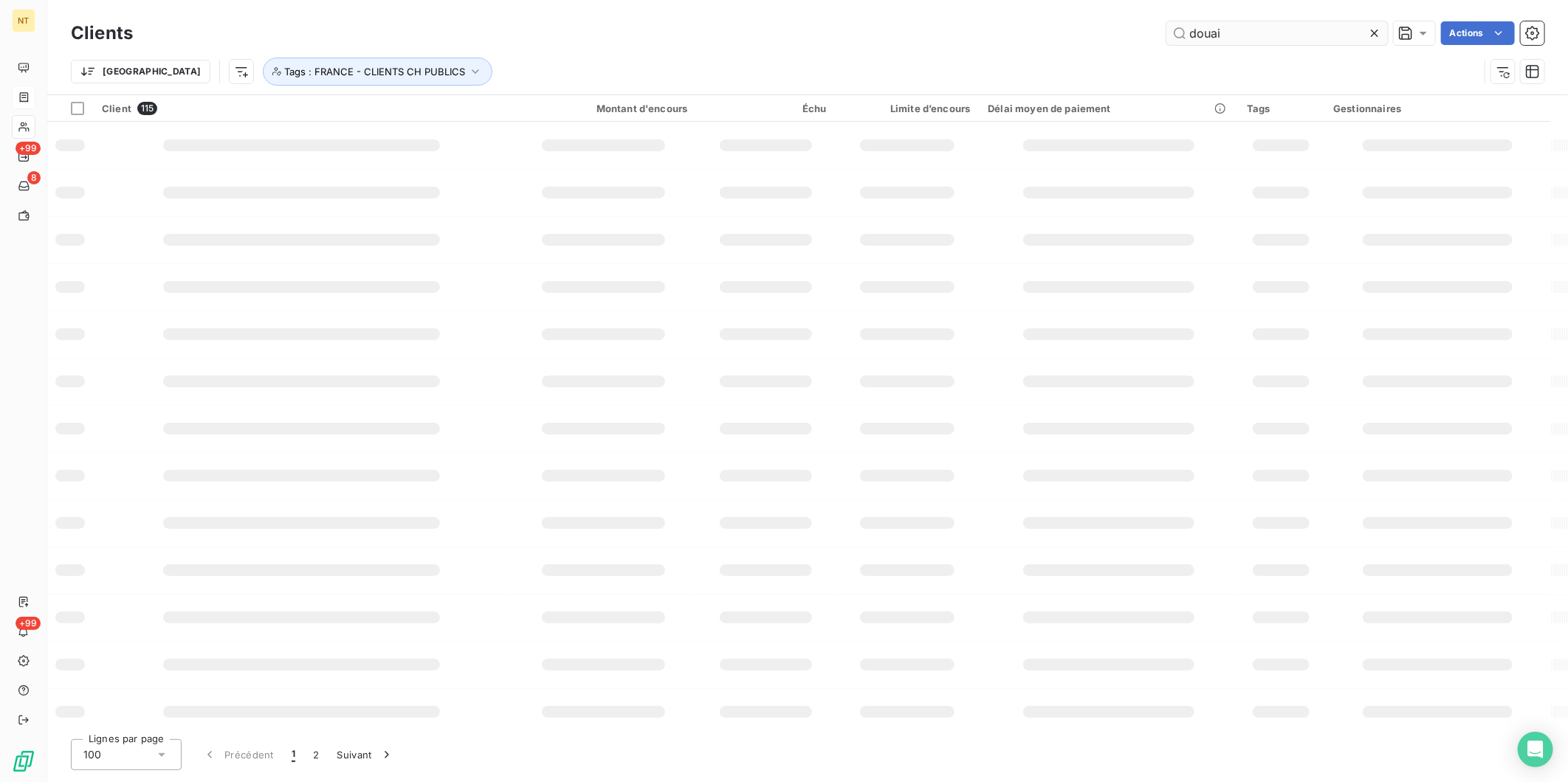
type input "douai"
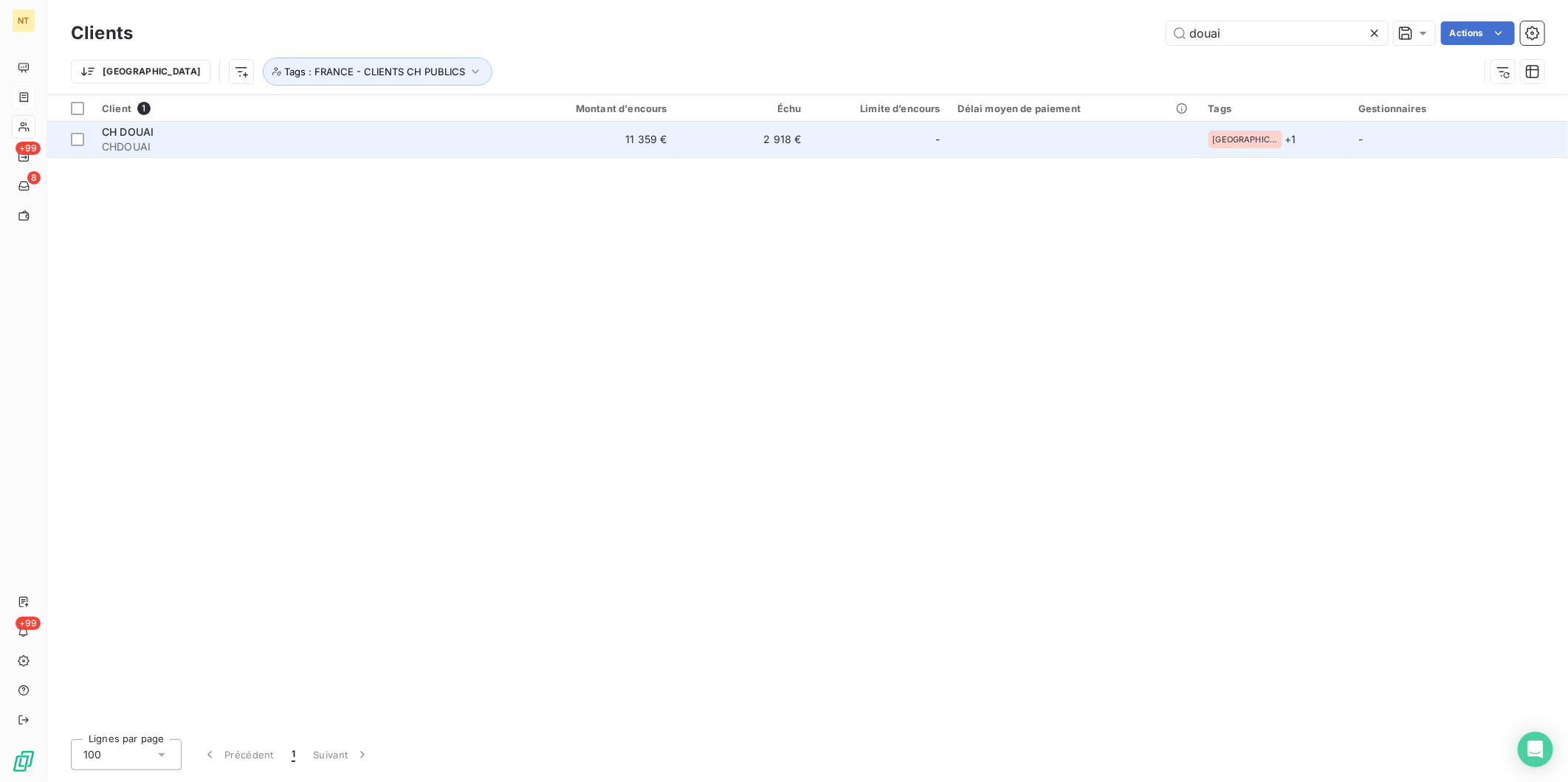
click at [702, 152] on td "2 918 €" at bounding box center [744, 139] width 135 height 36
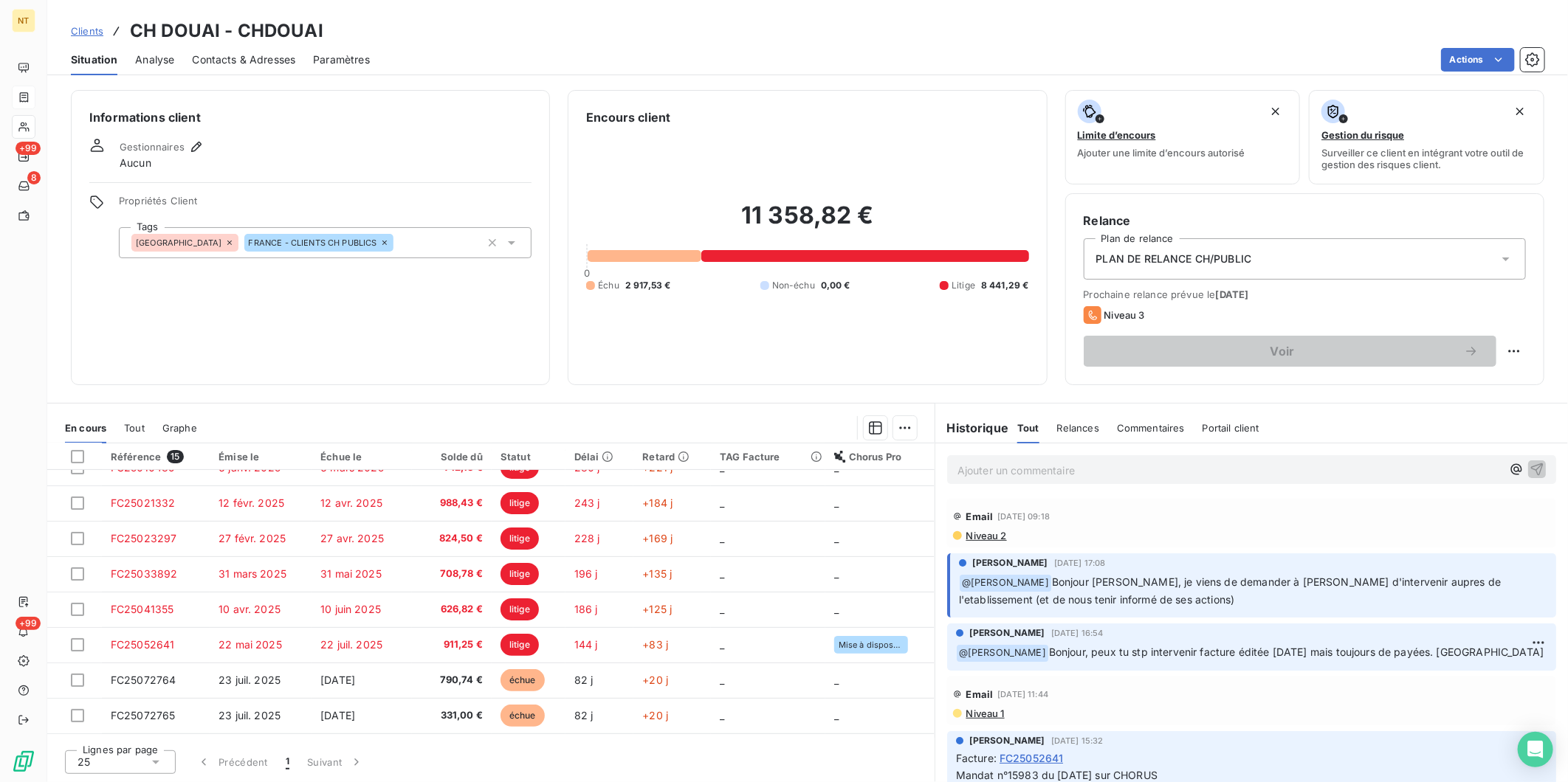
scroll to position [246, 0]
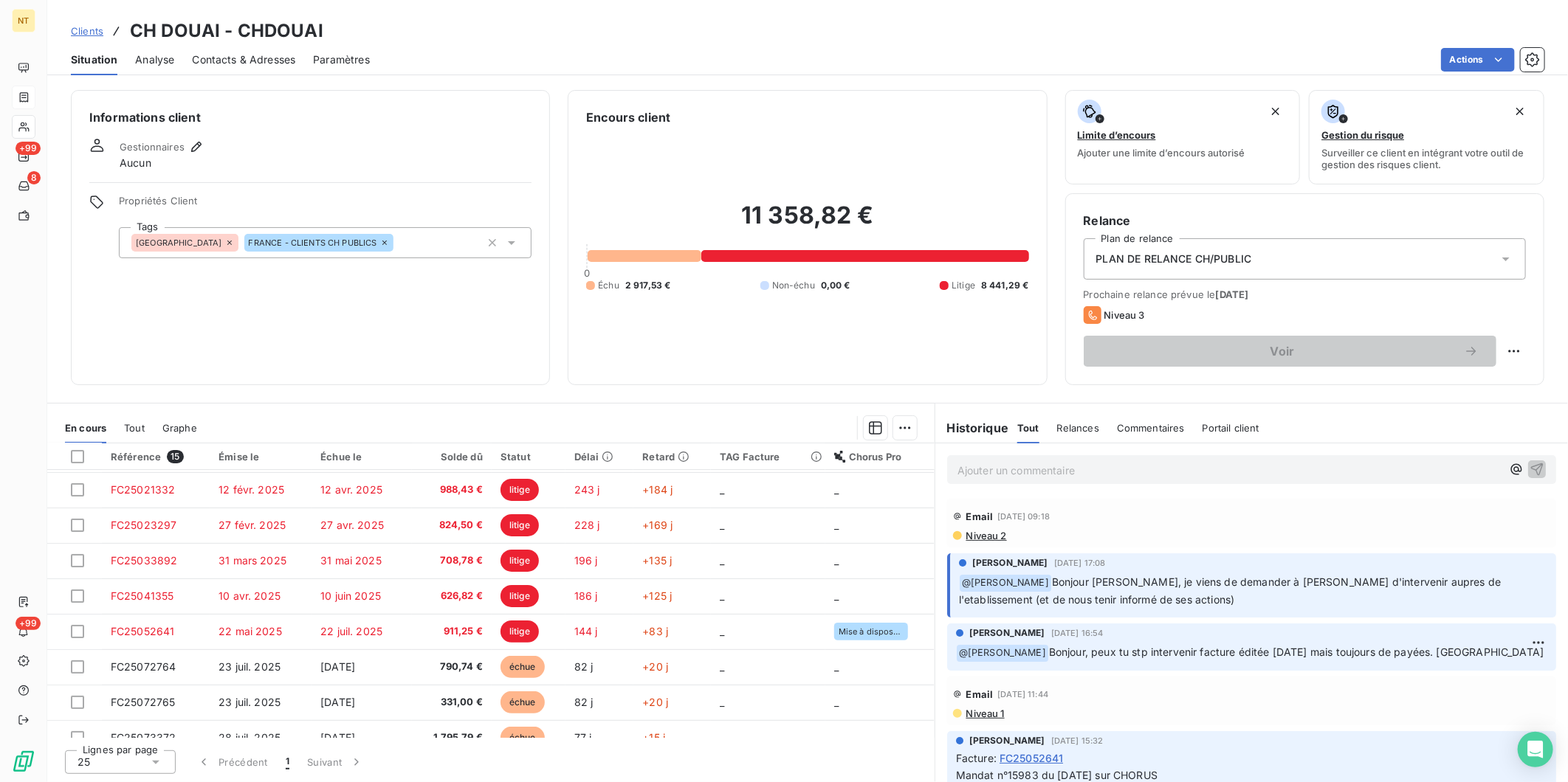
drag, startPoint x: 1094, startPoint y: 468, endPoint x: 1083, endPoint y: 467, distance: 11.0
click at [1094, 468] on p "Ajouter un commentaire ﻿" at bounding box center [1229, 470] width 544 height 19
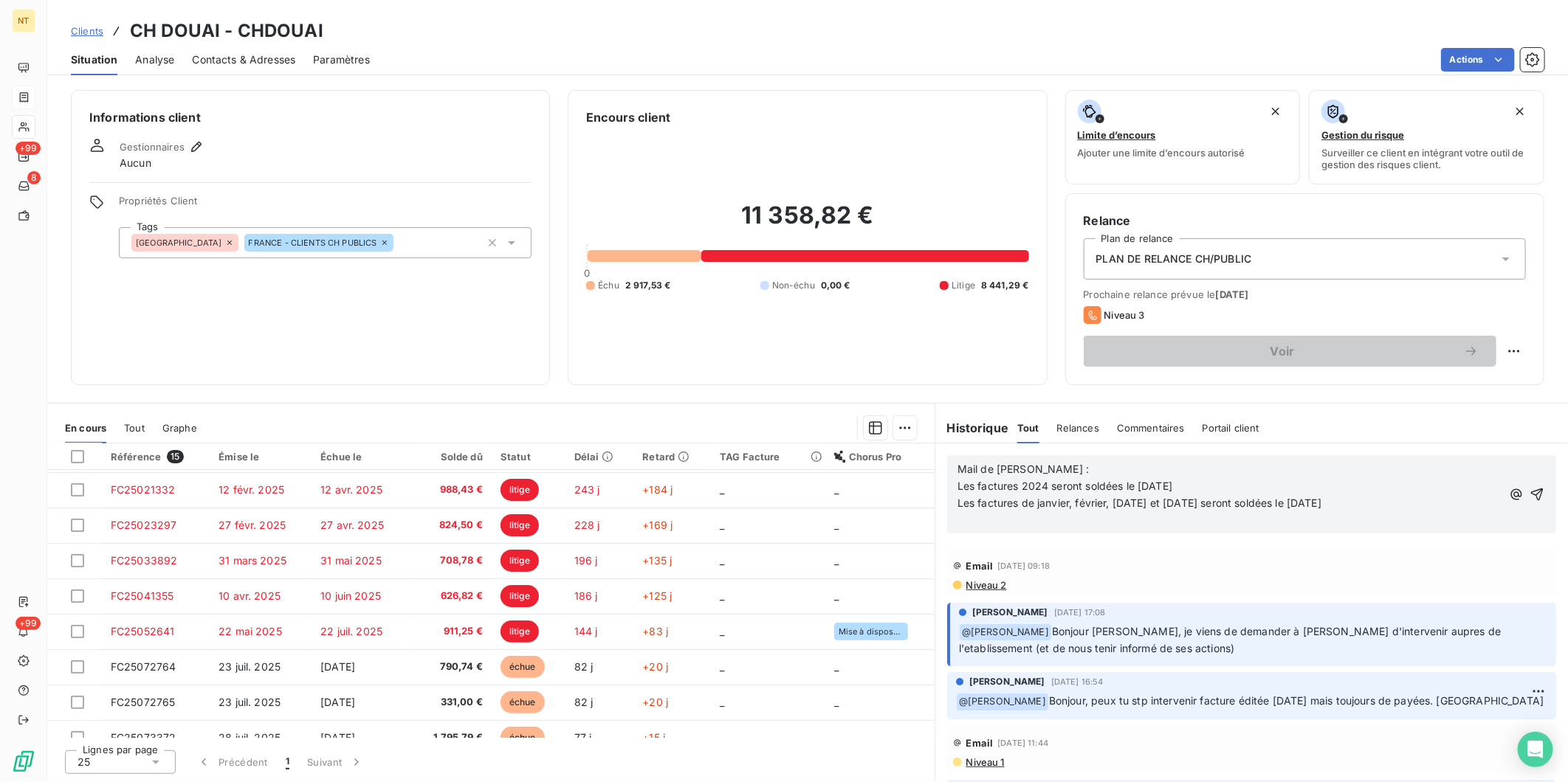
click at [1084, 468] on p "Mail de [PERSON_NAME] : Les factures 2024 seront soldées le [DATE]" at bounding box center [1229, 478] width 544 height 34
click at [1532, 493] on icon "button" at bounding box center [1538, 494] width 12 height 12
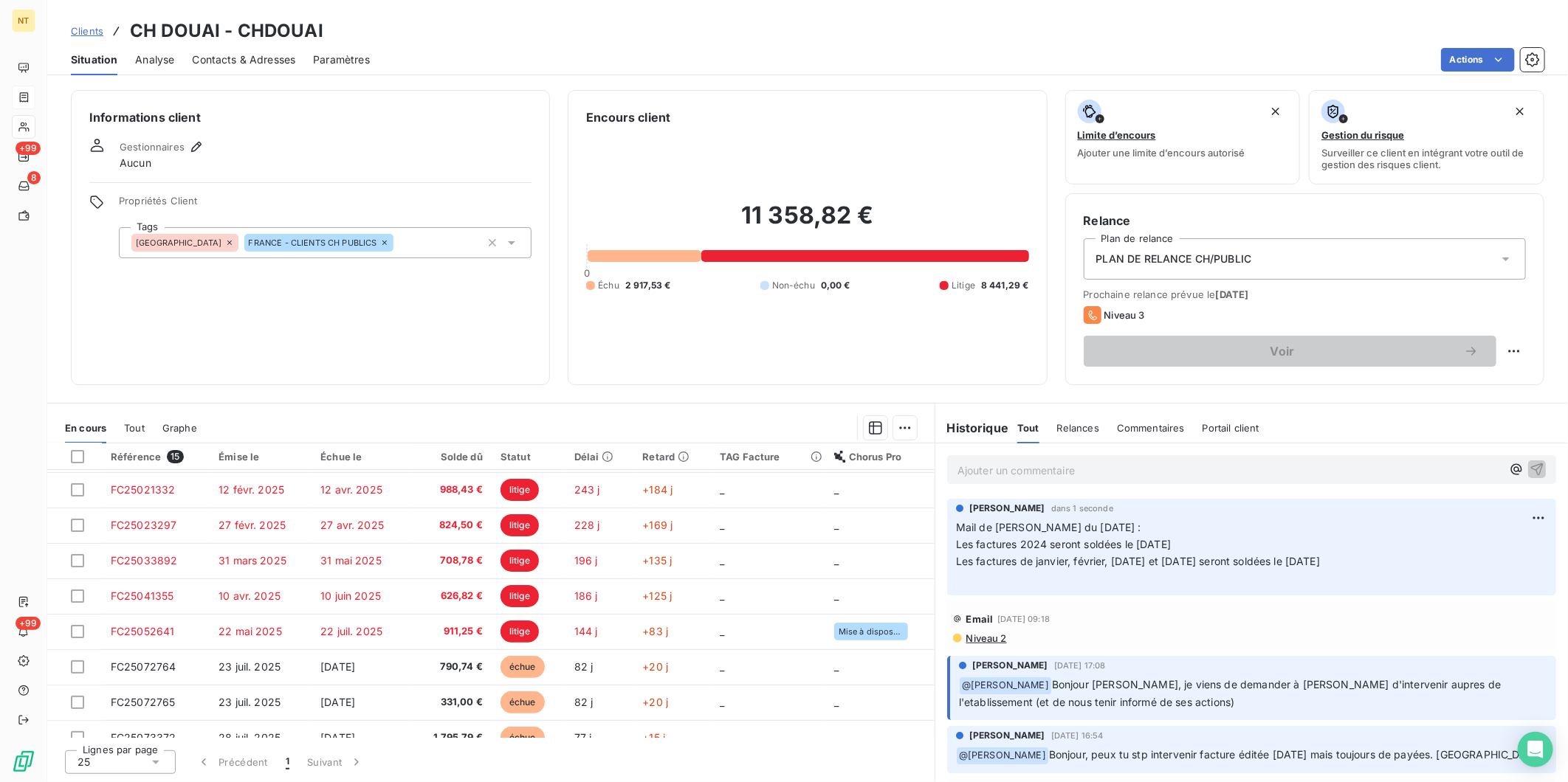
click at [247, 56] on span "Contacts & Adresses" at bounding box center [244, 60] width 104 height 15
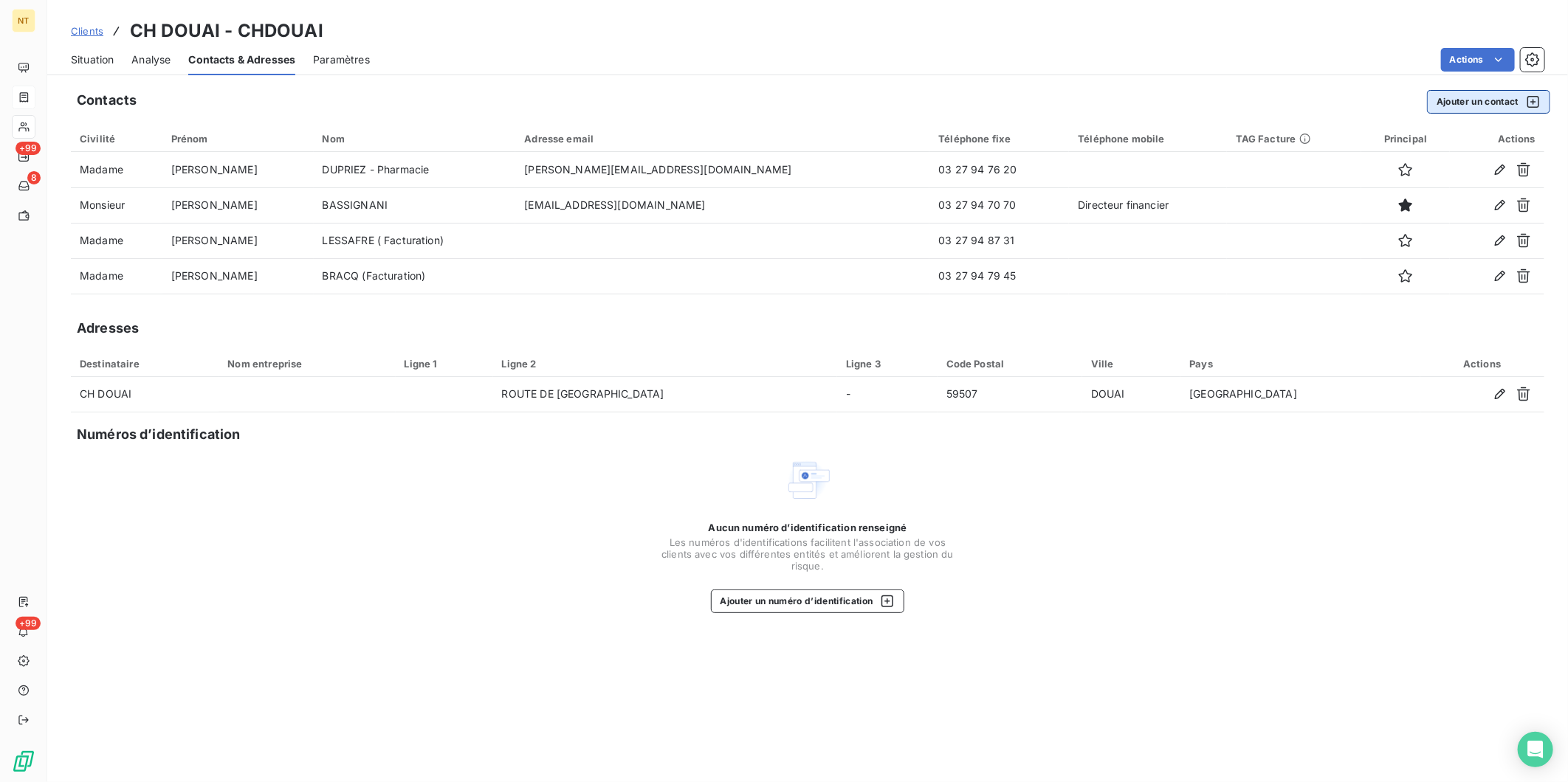
click at [1477, 94] on button "Ajouter un contact" at bounding box center [1488, 101] width 123 height 24
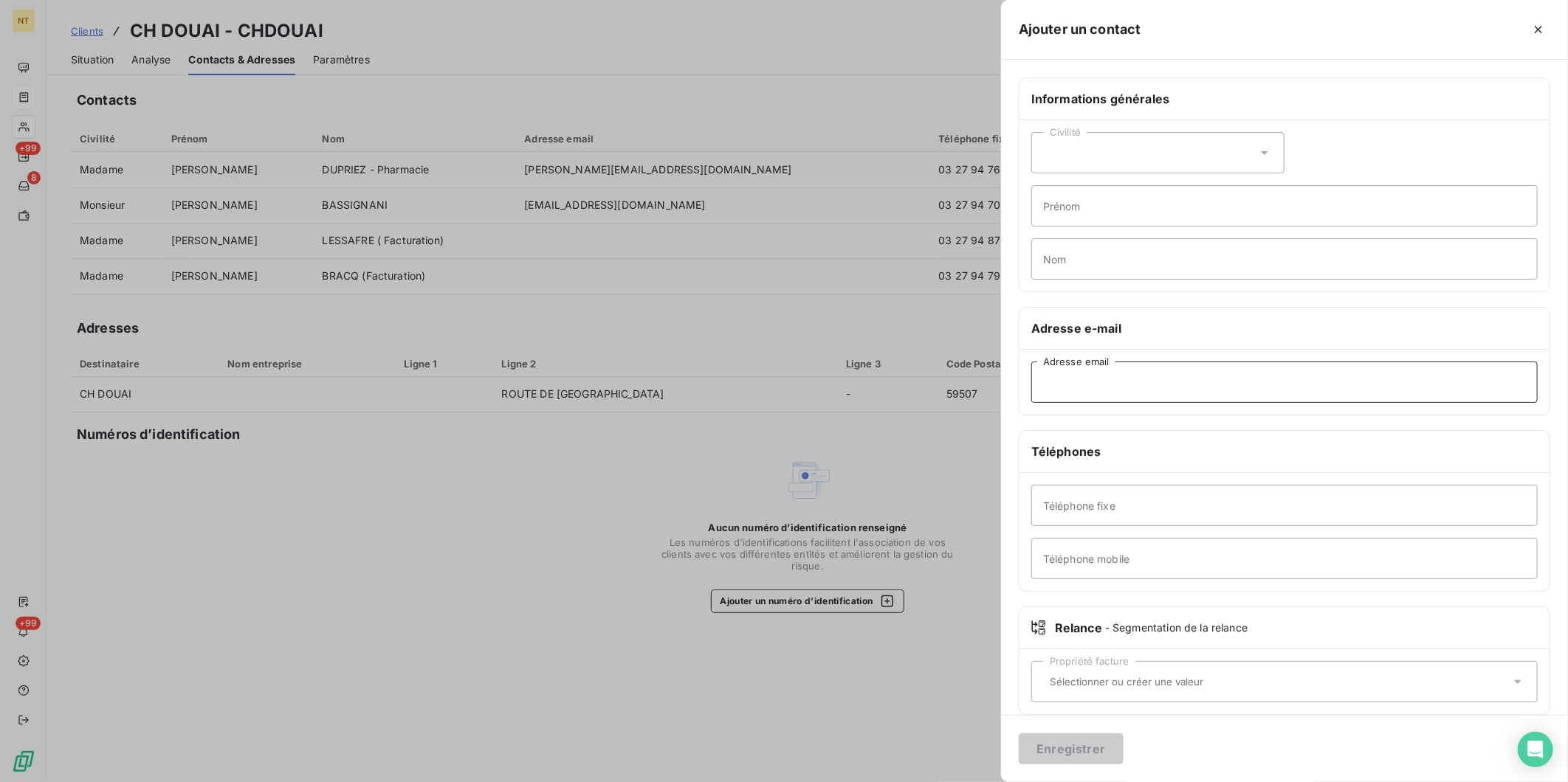
click at [1125, 393] on input "Adresse email" at bounding box center [1285, 381] width 506 height 41
paste input "[EMAIL_ADDRESS][DOMAIN_NAME]"
type input "[EMAIL_ADDRESS][DOMAIN_NAME]"
click at [1135, 151] on div "Civilité" at bounding box center [1158, 152] width 253 height 41
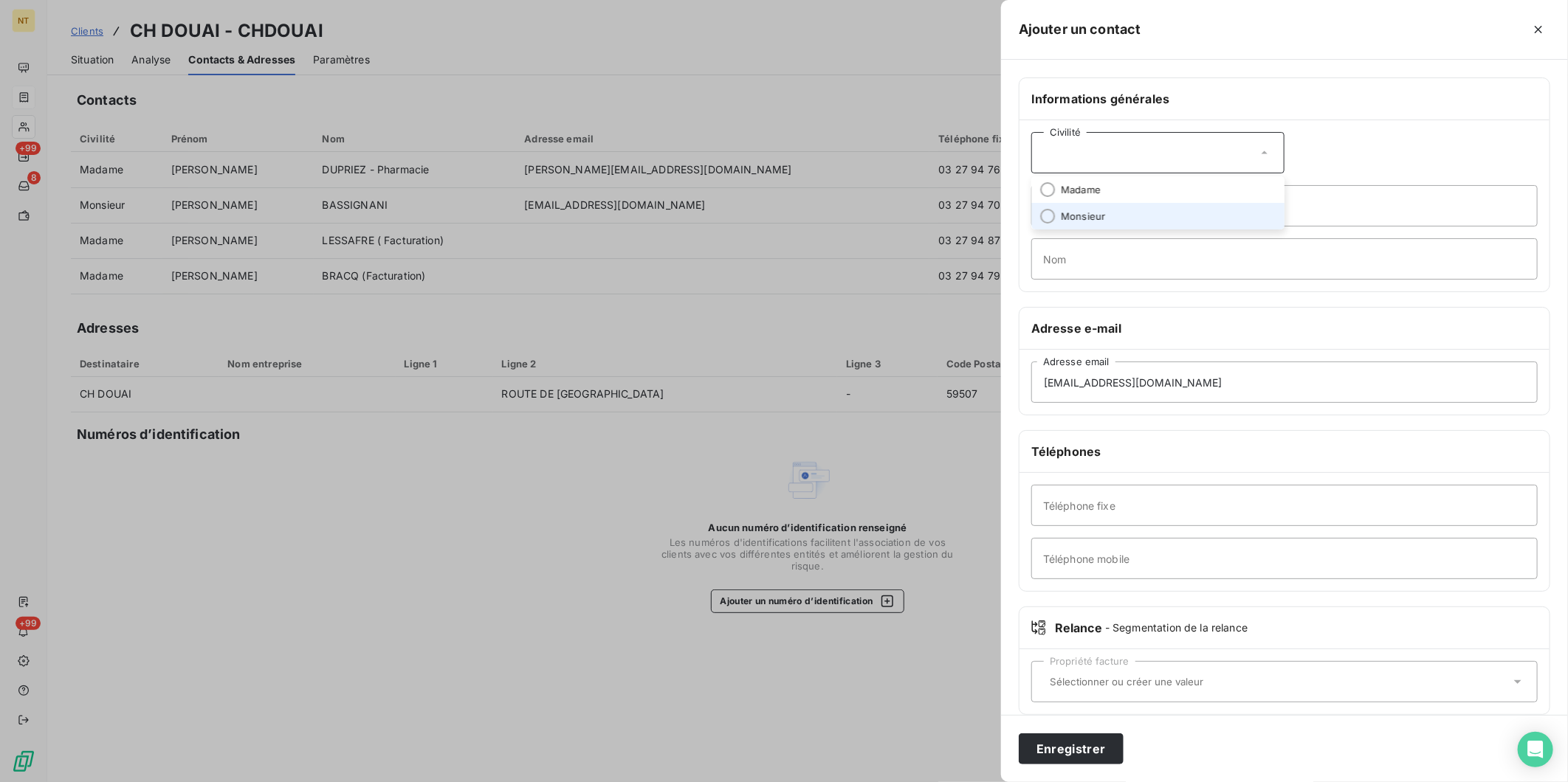
click at [1115, 211] on li "Monsieur" at bounding box center [1158, 216] width 253 height 26
click at [1076, 751] on button "Enregistrer" at bounding box center [1071, 749] width 104 height 31
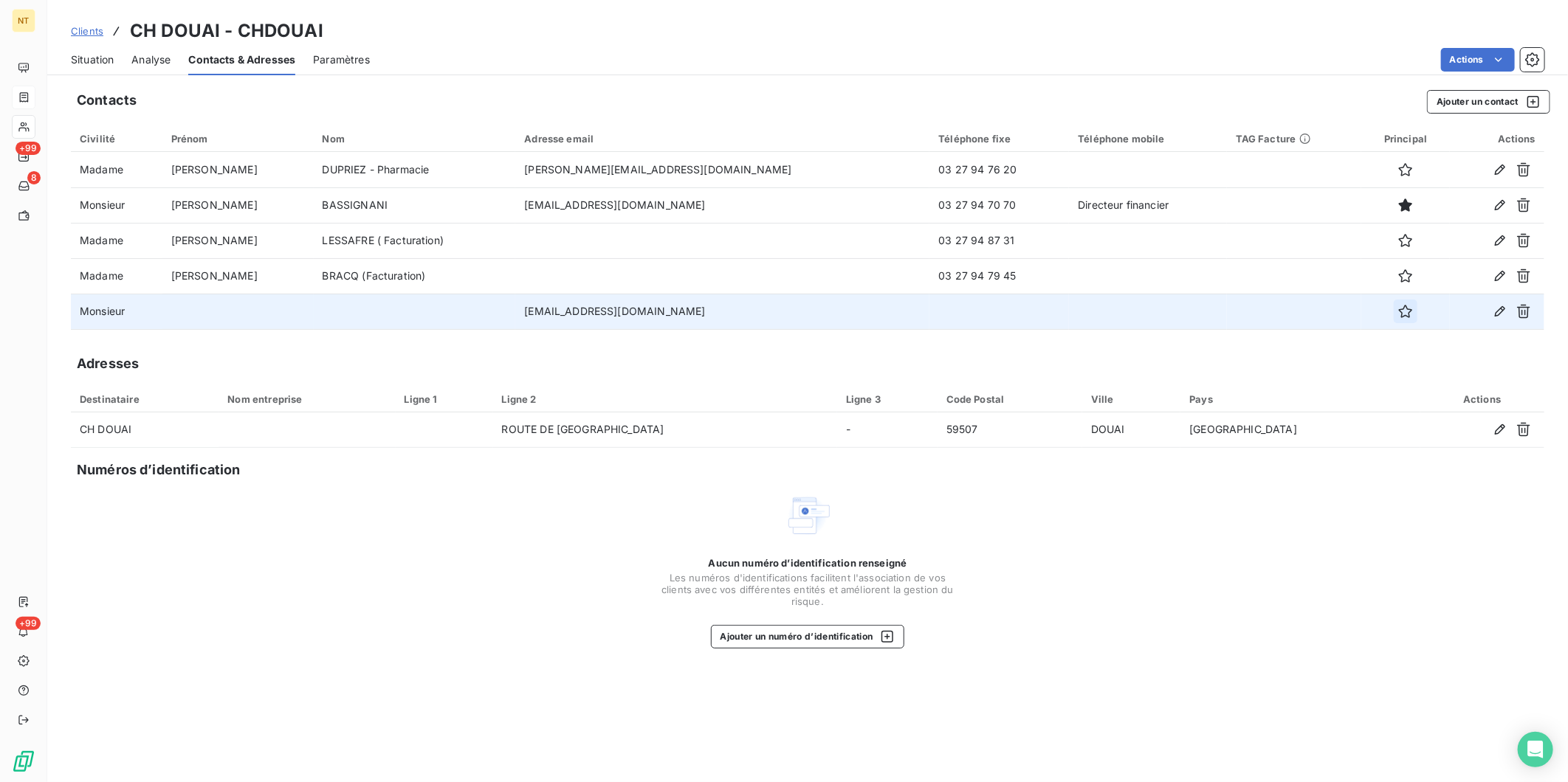
click at [1399, 307] on icon "button" at bounding box center [1405, 311] width 15 height 15
click at [91, 59] on span "Situation" at bounding box center [92, 60] width 43 height 15
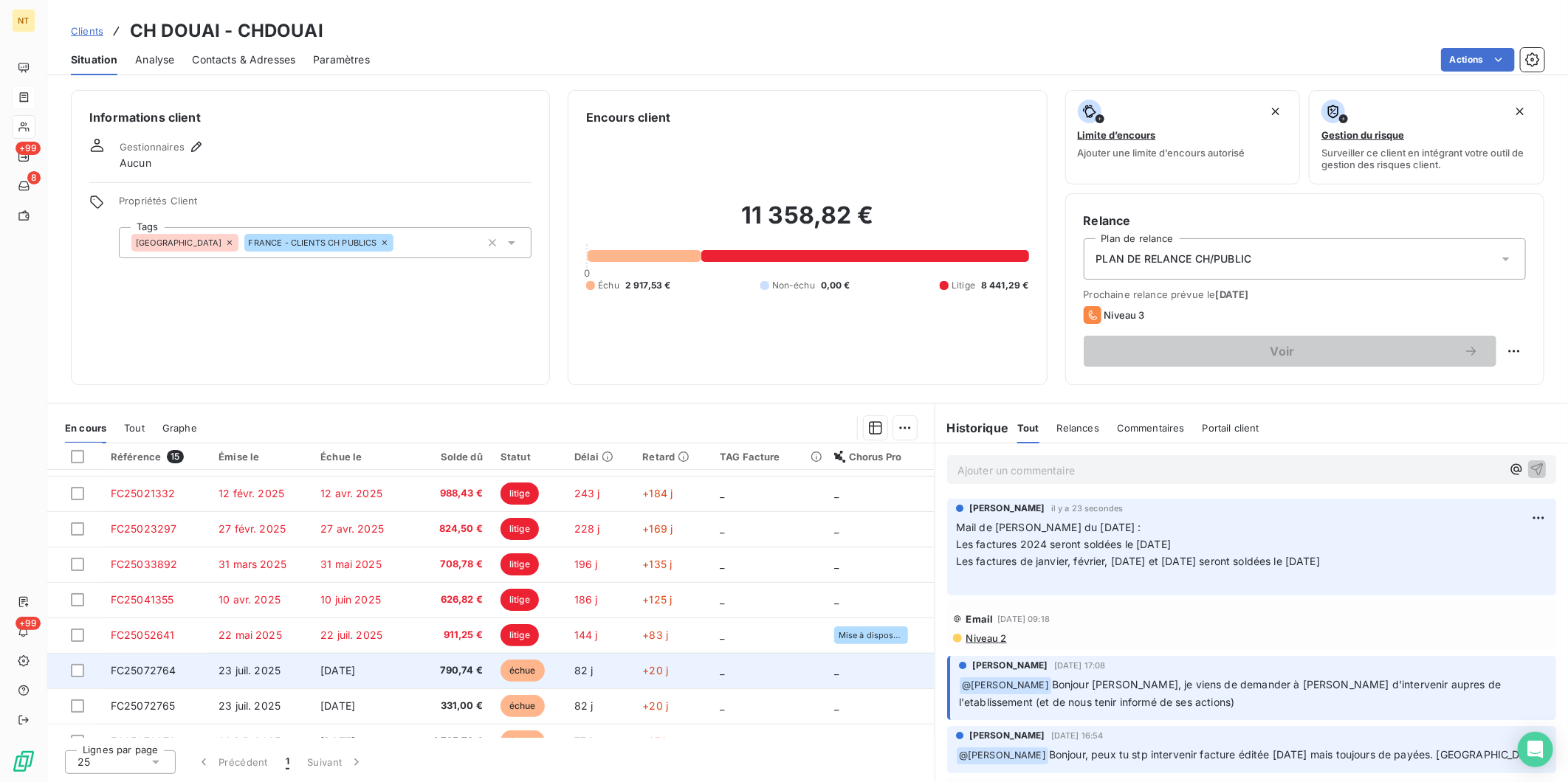
scroll to position [264, 0]
